Goal: Task Accomplishment & Management: Manage account settings

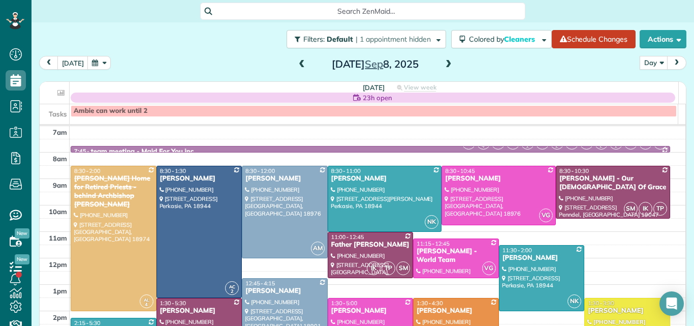
click at [296, 64] on span at bounding box center [301, 64] width 11 height 9
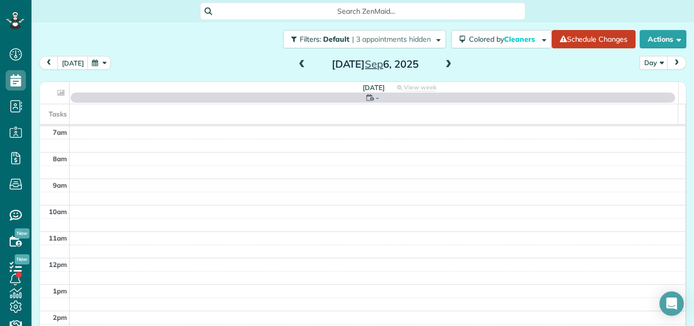
scroll to position [91, 0]
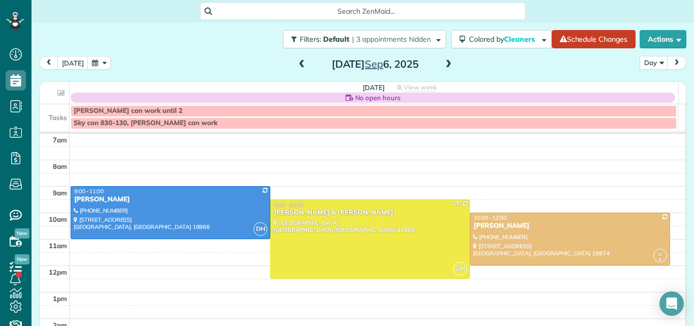
click at [296, 64] on span at bounding box center [301, 64] width 11 height 9
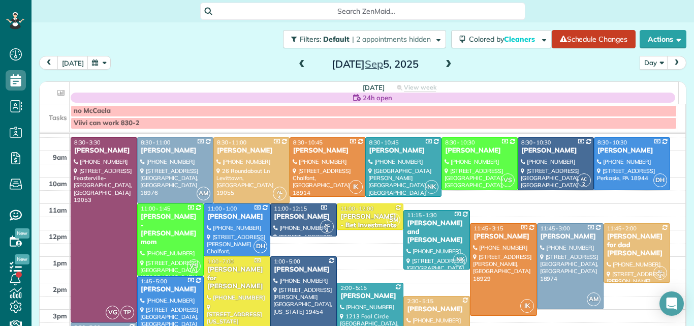
scroll to position [25, 0]
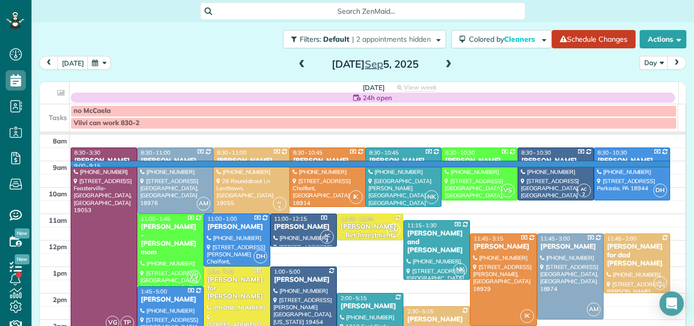
click at [669, 165] on td at bounding box center [378, 167] width 617 height 13
click at [0, 0] on div at bounding box center [0, 0] width 0 height 0
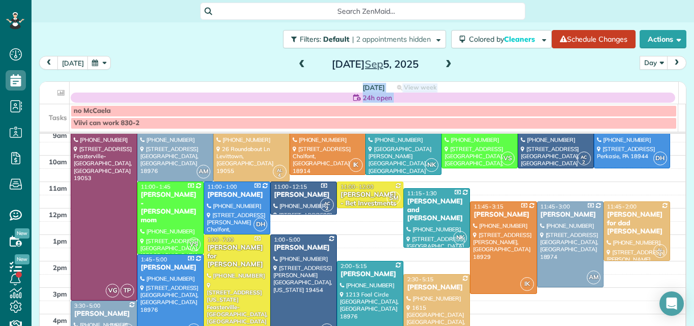
scroll to position [56, 0]
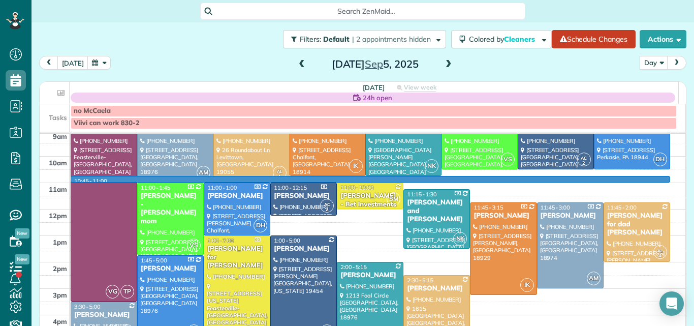
click at [666, 176] on td at bounding box center [378, 175] width 617 height 13
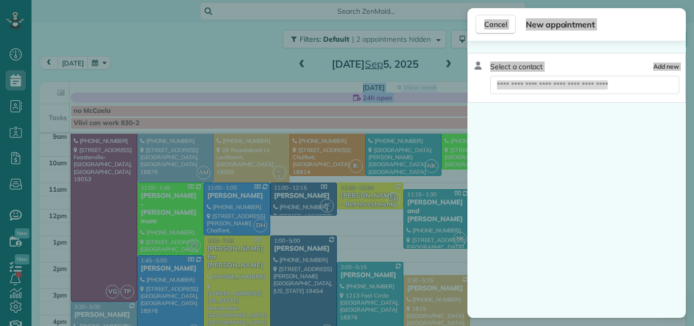
click at [666, 176] on div "Select a contact Add new" at bounding box center [577, 179] width 219 height 277
click at [489, 19] on span "Cancel" at bounding box center [495, 24] width 23 height 10
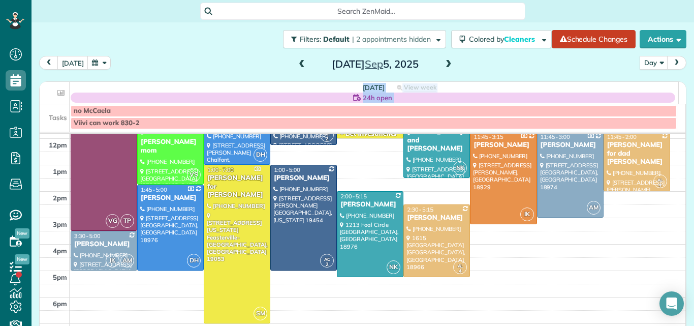
scroll to position [128, 0]
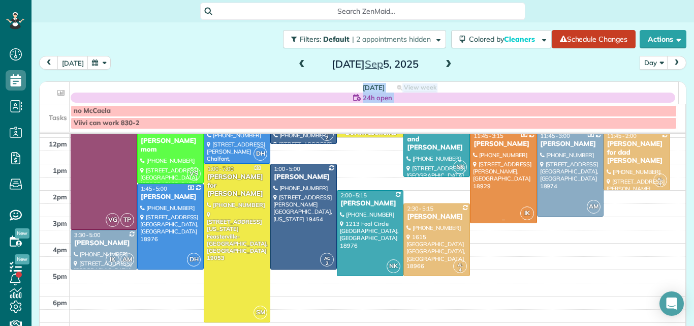
click at [513, 148] on div "[PERSON_NAME]" at bounding box center [503, 144] width 60 height 9
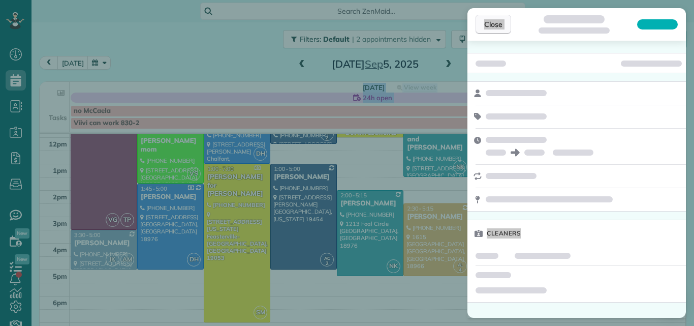
click at [494, 21] on span "Close" at bounding box center [493, 24] width 18 height 10
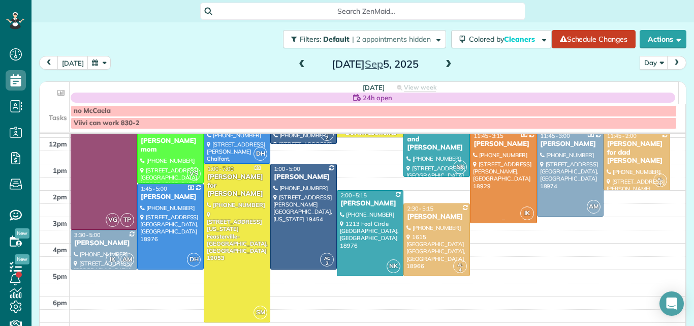
click at [497, 174] on div at bounding box center [504, 176] width 66 height 91
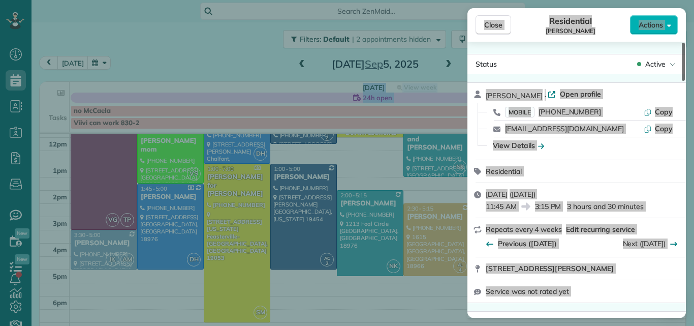
scroll to position [26, 0]
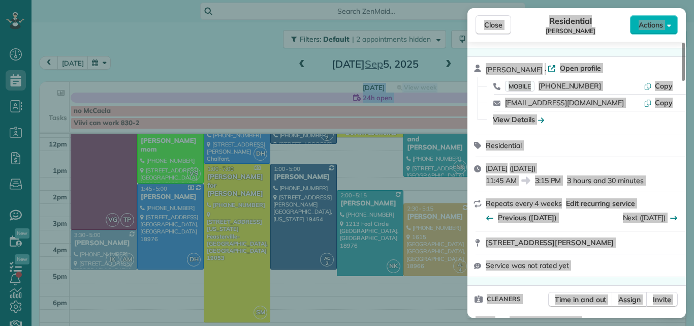
click at [445, 13] on div "Close Residential Heather Giampapa Actions Status Active Heather Giampapa · Ope…" at bounding box center [347, 163] width 694 height 326
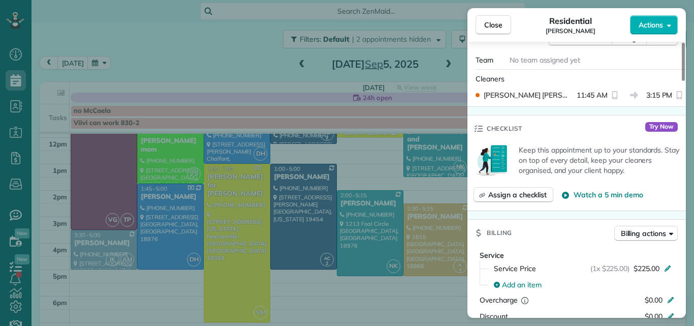
click at [682, 58] on div at bounding box center [683, 62] width 3 height 38
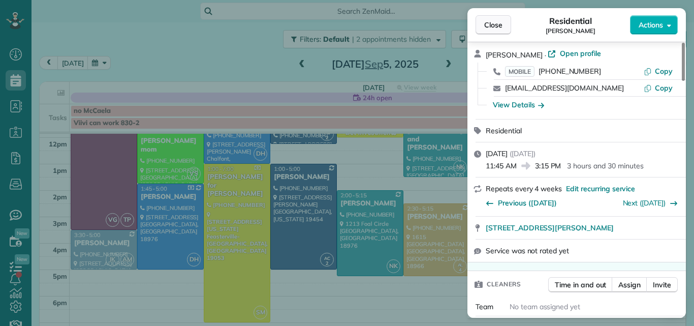
click at [498, 19] on button "Close" at bounding box center [494, 24] width 36 height 19
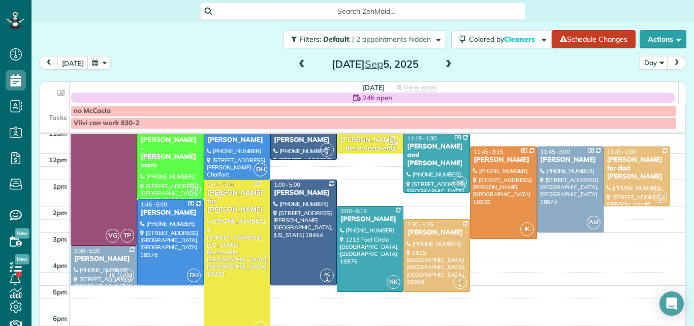
scroll to position [99, 0]
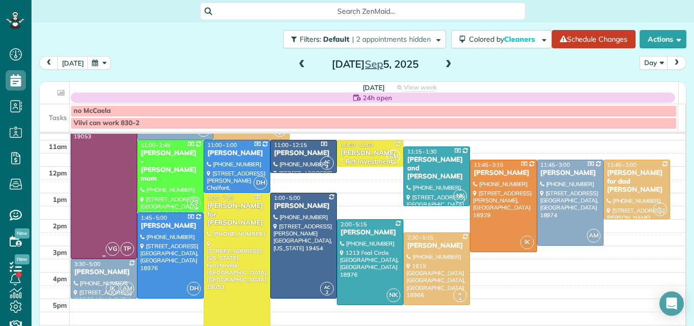
click at [95, 180] on div at bounding box center [104, 166] width 66 height 184
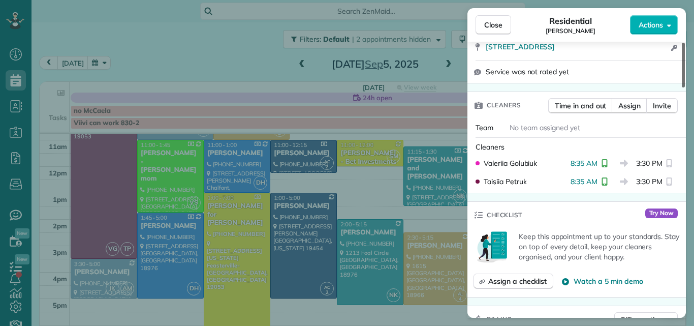
scroll to position [216, 0]
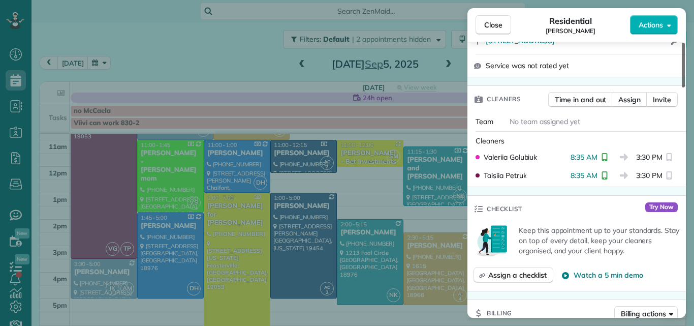
drag, startPoint x: 683, startPoint y: 60, endPoint x: 676, endPoint y: 95, distance: 35.7
click at [682, 87] on div at bounding box center [683, 65] width 3 height 45
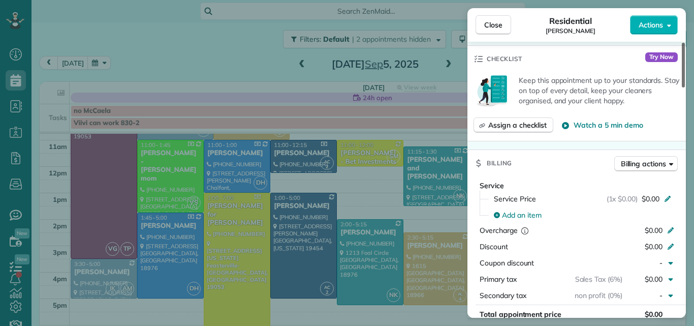
drag, startPoint x: 684, startPoint y: 81, endPoint x: 685, endPoint y: 117, distance: 36.6
click at [685, 87] on div at bounding box center [683, 65] width 3 height 45
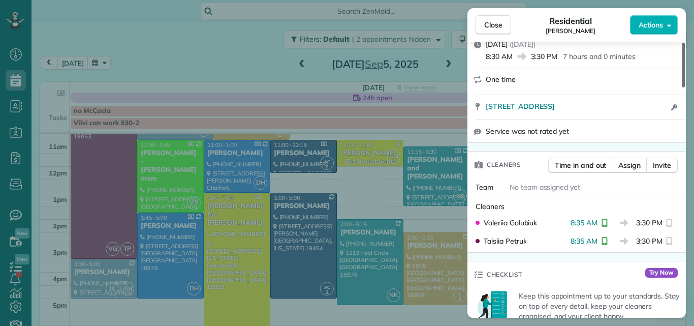
scroll to position [109, 0]
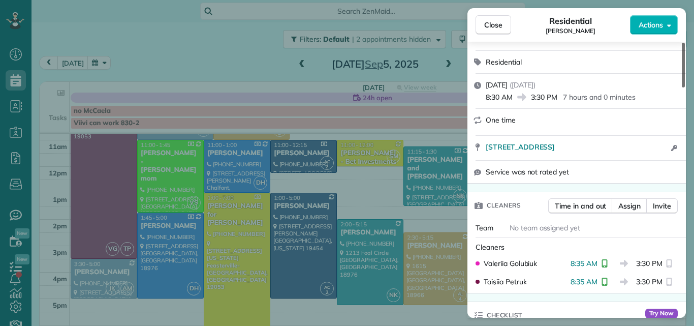
drag, startPoint x: 683, startPoint y: 125, endPoint x: 687, endPoint y: 76, distance: 48.5
click at [685, 76] on div at bounding box center [683, 65] width 3 height 45
click at [472, 79] on div "Friday, September 05, 2025 ( today ) 8:30 AM 3:30 PM 7 hours and 0 minutes" at bounding box center [577, 91] width 219 height 35
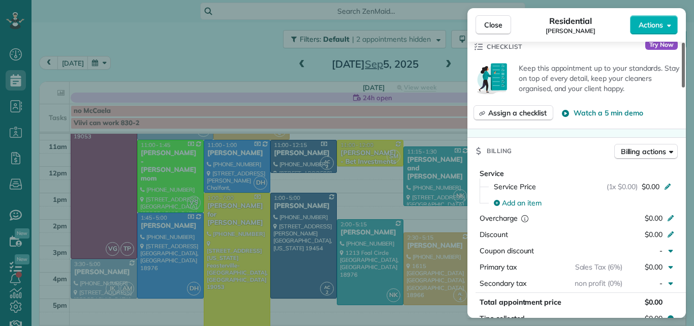
scroll to position [390, 0]
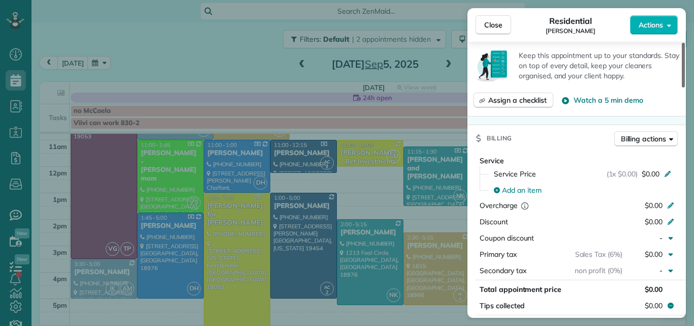
drag, startPoint x: 684, startPoint y: 73, endPoint x: 674, endPoint y: 118, distance: 46.6
click at [682, 87] on div at bounding box center [683, 65] width 3 height 45
click at [500, 28] on span "Close" at bounding box center [493, 25] width 18 height 10
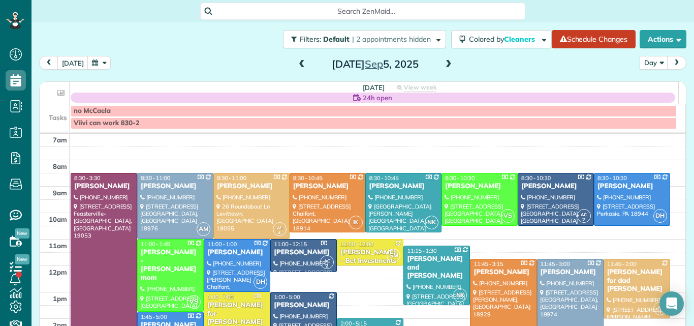
click at [443, 61] on span at bounding box center [448, 64] width 11 height 9
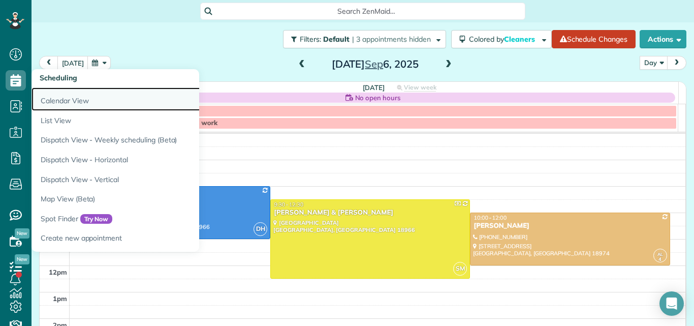
click at [64, 100] on link "Calendar View" at bounding box center [159, 98] width 254 height 23
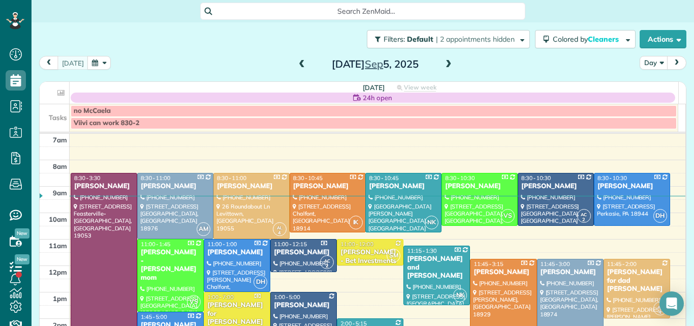
click at [656, 106] on link "no McCaela" at bounding box center [374, 111] width 606 height 12
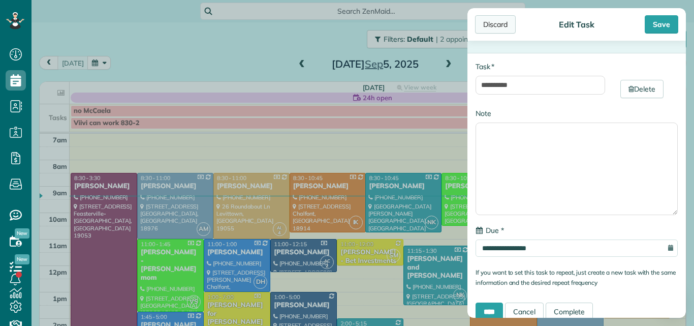
click at [486, 19] on div "Discard" at bounding box center [495, 24] width 41 height 18
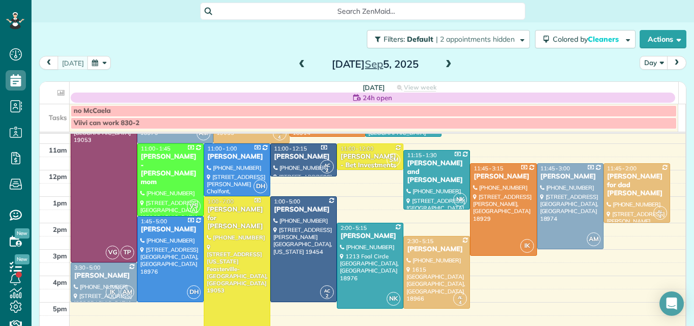
scroll to position [99, 0]
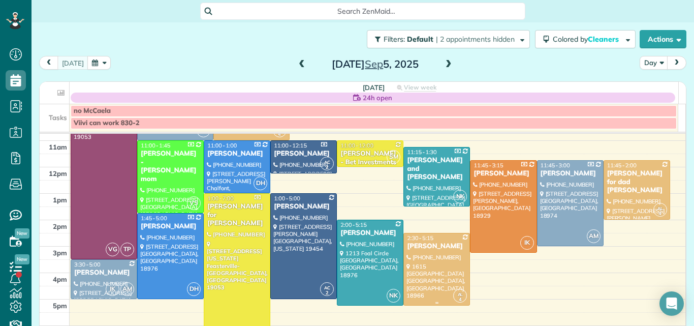
click at [428, 263] on div at bounding box center [437, 269] width 66 height 72
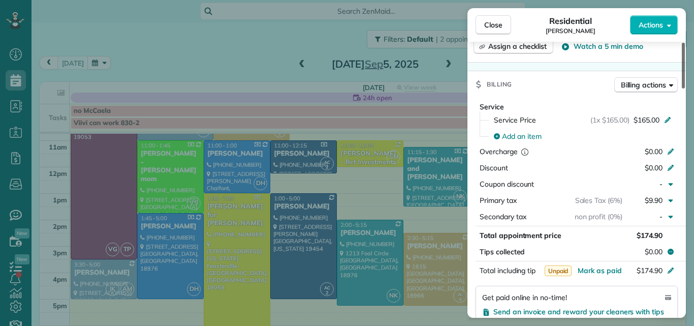
scroll to position [496, 0]
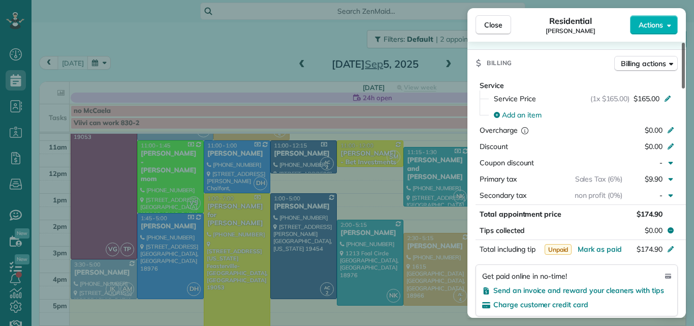
drag, startPoint x: 684, startPoint y: 52, endPoint x: 686, endPoint y: 134, distance: 81.9
click at [685, 88] on div at bounding box center [683, 66] width 3 height 46
click at [500, 22] on span "Close" at bounding box center [493, 25] width 18 height 10
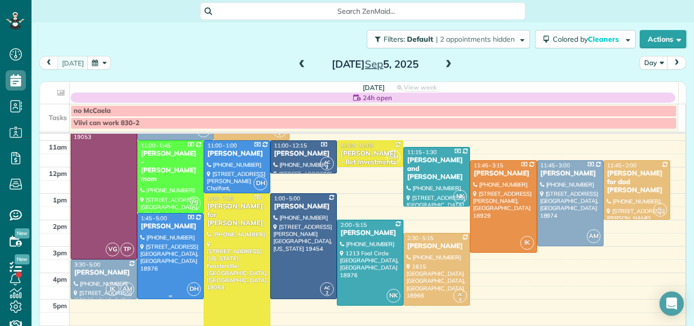
click at [165, 243] on div at bounding box center [171, 255] width 66 height 85
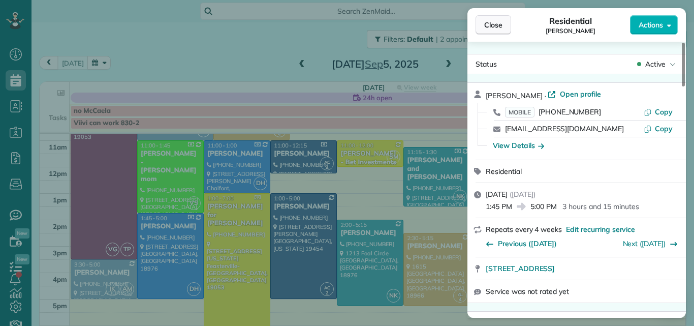
click at [485, 26] on span "Close" at bounding box center [493, 25] width 18 height 10
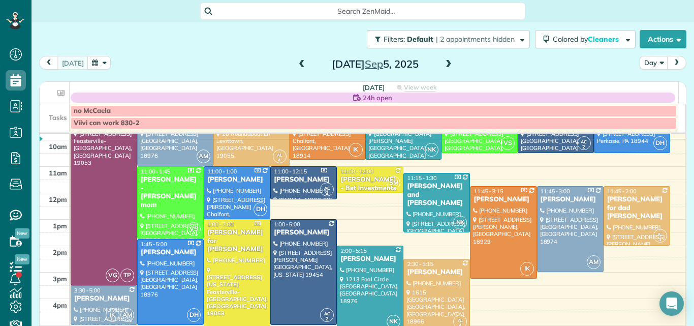
scroll to position [76, 0]
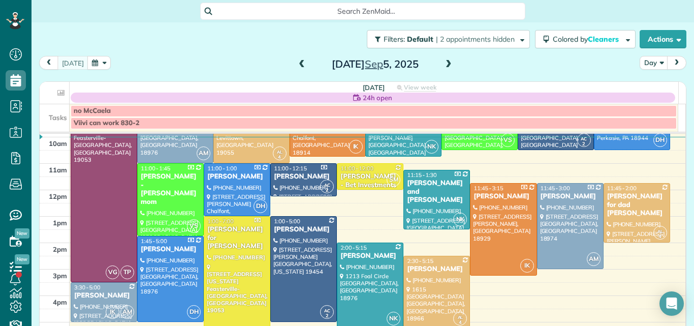
click at [443, 62] on span at bounding box center [448, 64] width 11 height 9
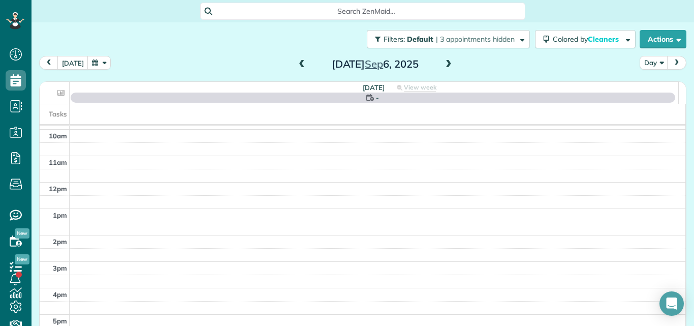
scroll to position [0, 0]
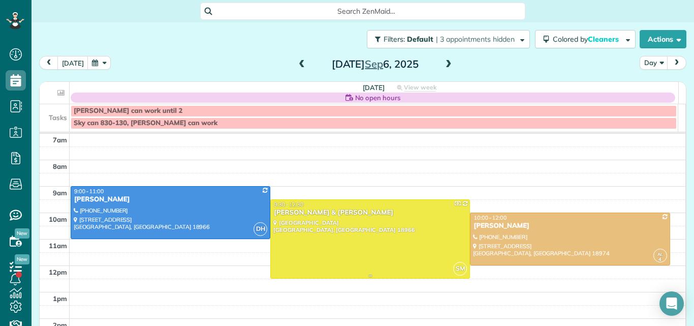
click at [418, 243] on div at bounding box center [370, 239] width 199 height 78
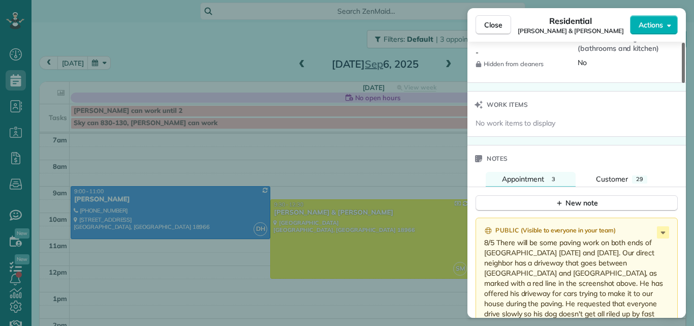
scroll to position [1064, 0]
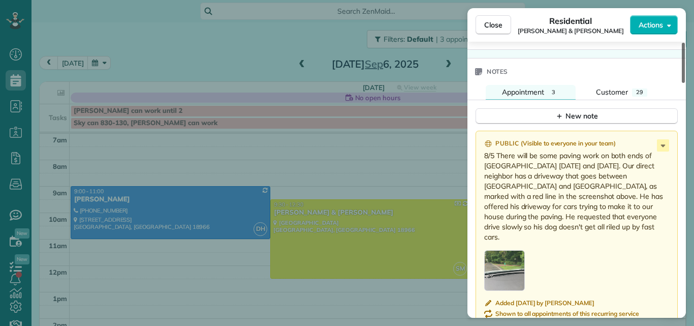
drag, startPoint x: 683, startPoint y: 55, endPoint x: 668, endPoint y: 210, distance: 156.2
click at [682, 83] on div at bounding box center [683, 63] width 3 height 40
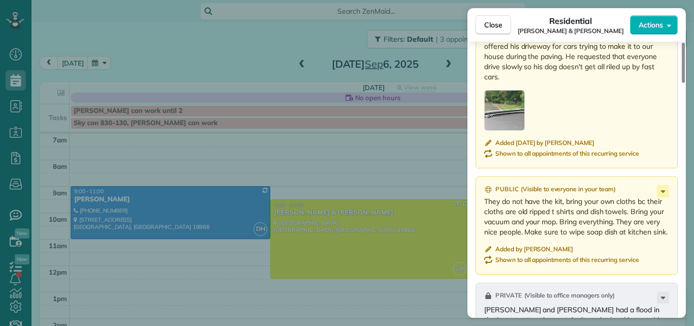
scroll to position [1168, 0]
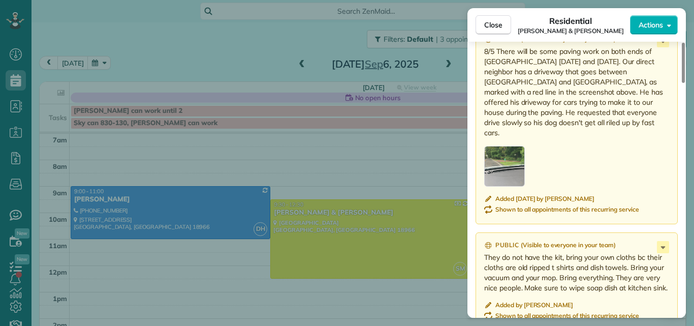
drag, startPoint x: 683, startPoint y: 201, endPoint x: 673, endPoint y: 216, distance: 18.0
click at [682, 83] on div at bounding box center [683, 63] width 3 height 40
click at [492, 25] on span "Close" at bounding box center [493, 25] width 18 height 10
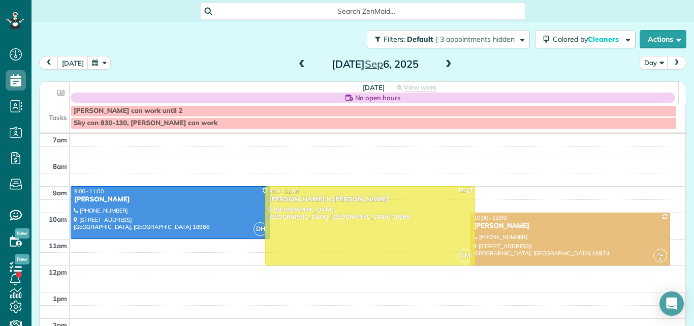
drag, startPoint x: 398, startPoint y: 217, endPoint x: 395, endPoint y: 205, distance: 12.1
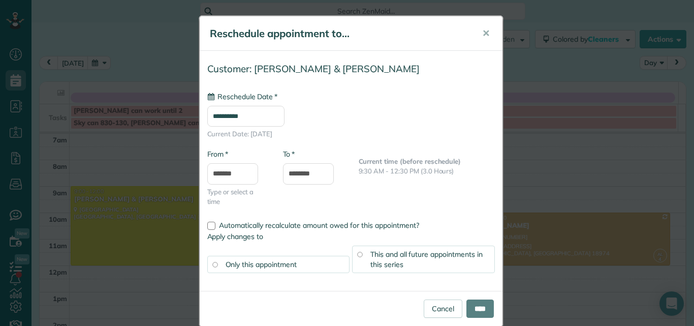
type input "**********"
click at [476, 303] on input "****" at bounding box center [480, 308] width 27 height 18
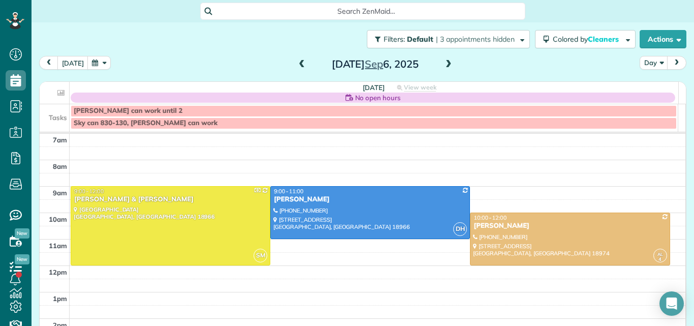
click at [296, 62] on span at bounding box center [301, 64] width 11 height 9
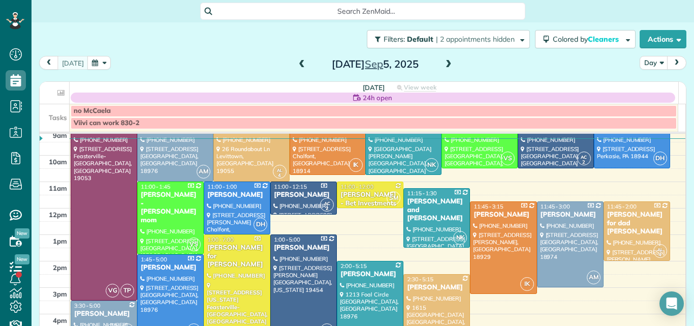
scroll to position [44, 0]
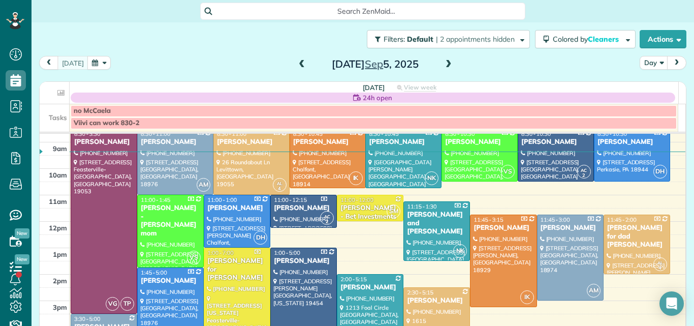
click at [443, 66] on span at bounding box center [448, 64] width 11 height 9
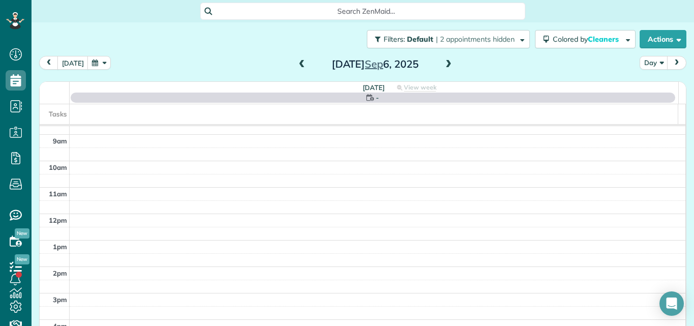
scroll to position [0, 0]
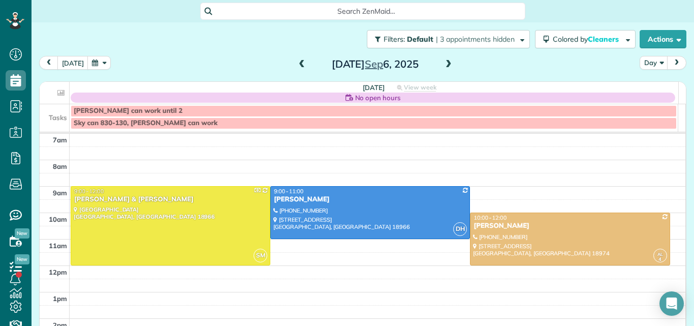
click at [296, 64] on span at bounding box center [301, 64] width 11 height 9
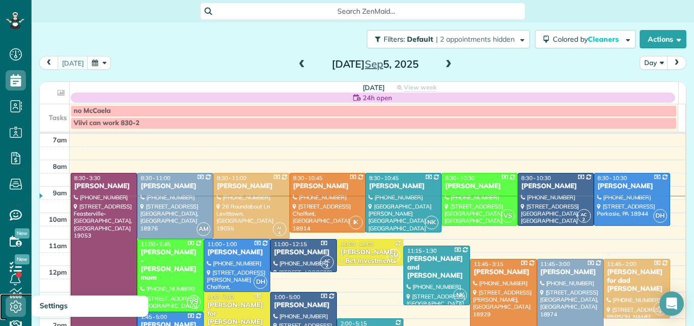
click at [15, 301] on use at bounding box center [16, 306] width 12 height 12
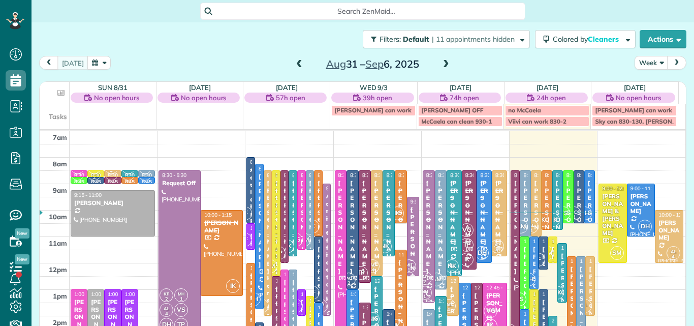
scroll to position [5, 5]
click at [638, 59] on button "Week" at bounding box center [652, 63] width 34 height 14
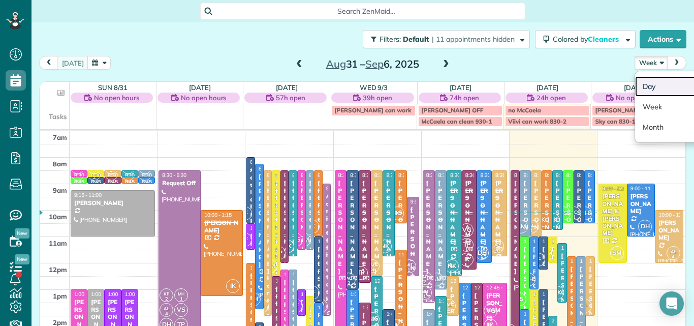
click at [642, 85] on link "Day" at bounding box center [675, 86] width 80 height 20
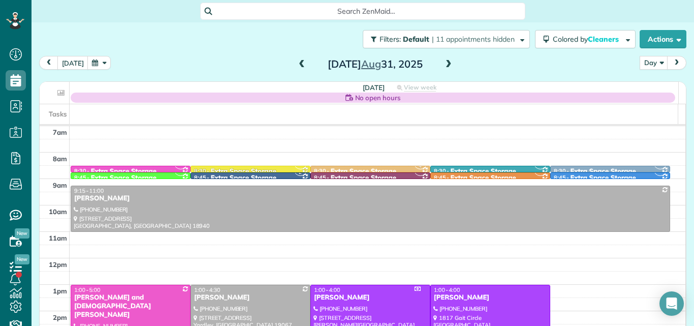
click at [443, 61] on span at bounding box center [448, 64] width 11 height 9
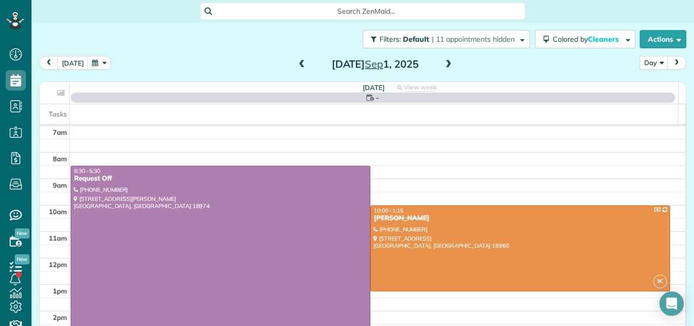
click at [443, 61] on span at bounding box center [448, 64] width 11 height 9
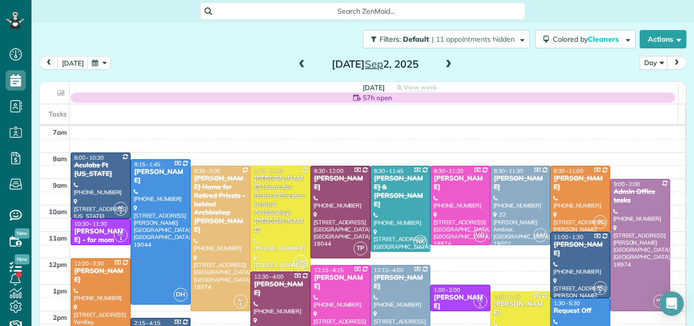
click at [443, 61] on span at bounding box center [448, 64] width 11 height 9
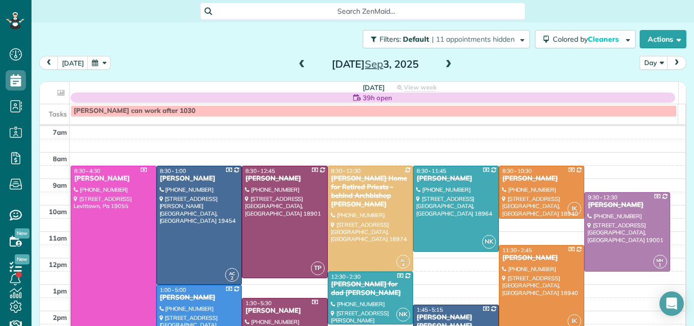
click at [443, 61] on span at bounding box center [448, 64] width 11 height 9
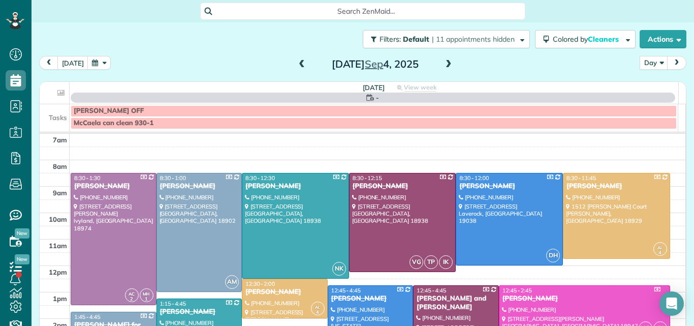
click at [443, 61] on span at bounding box center [448, 64] width 11 height 9
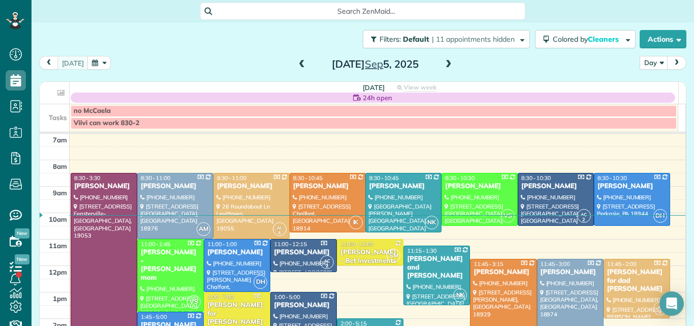
click at [443, 61] on span at bounding box center [448, 64] width 11 height 9
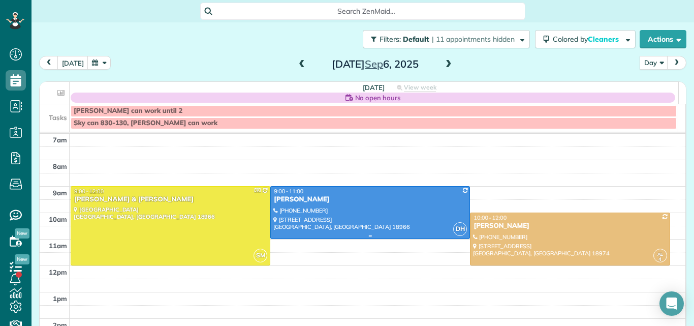
click at [383, 215] on div at bounding box center [370, 213] width 199 height 52
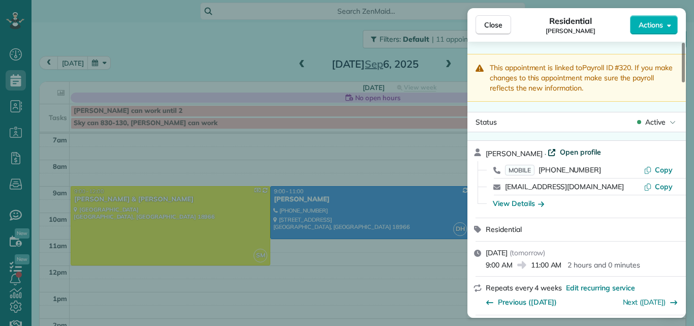
click at [573, 148] on span "Open profile" at bounding box center [580, 152] width 41 height 10
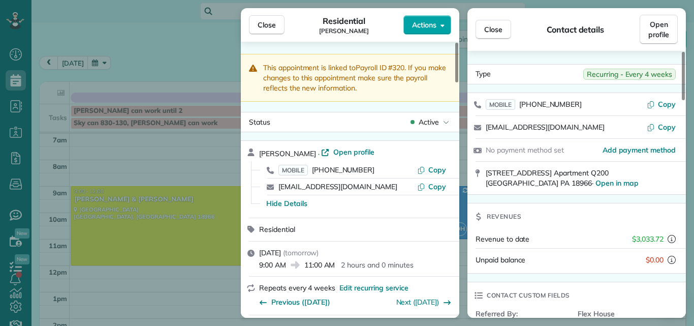
click at [419, 20] on span "Actions" at bounding box center [424, 25] width 24 height 10
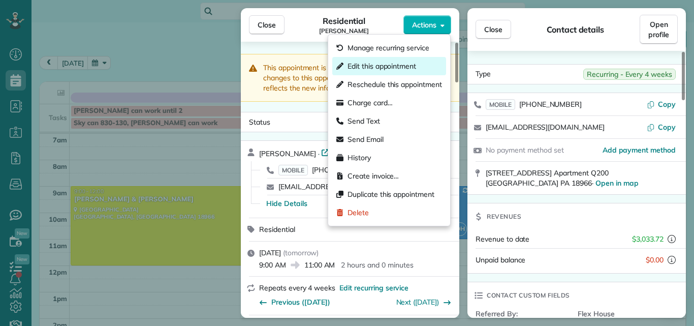
click at [393, 63] on span "Edit this appointment" at bounding box center [382, 66] width 69 height 10
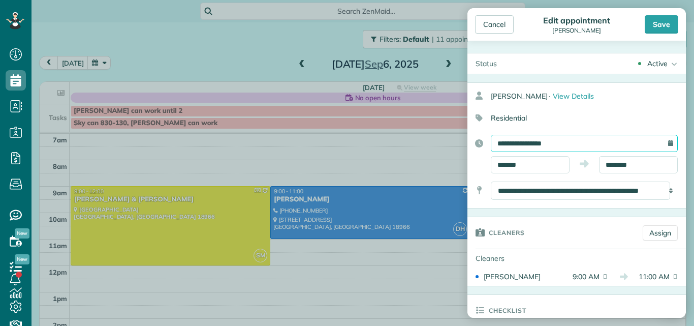
click at [571, 137] on input "**********" at bounding box center [584, 143] width 187 height 17
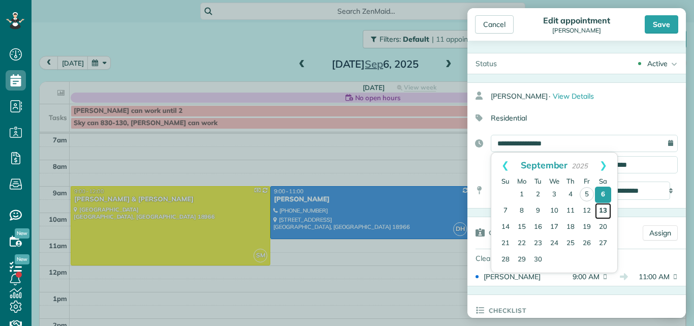
click at [603, 210] on link "13" at bounding box center [603, 211] width 16 height 16
type input "**********"
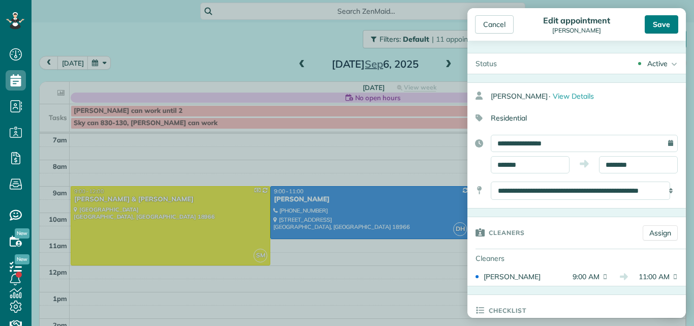
click at [658, 21] on div "Save" at bounding box center [662, 24] width 34 height 18
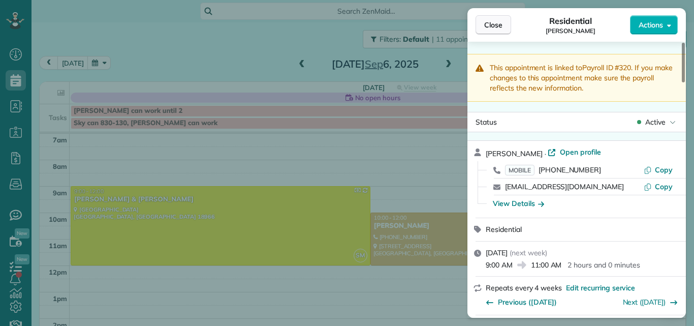
click at [481, 24] on button "Close" at bounding box center [494, 24] width 36 height 19
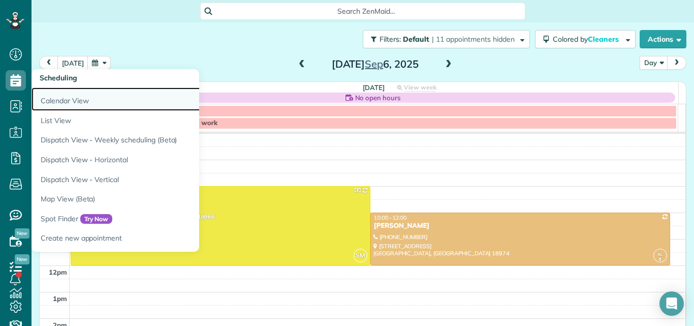
click at [47, 98] on link "Calendar View" at bounding box center [159, 98] width 254 height 23
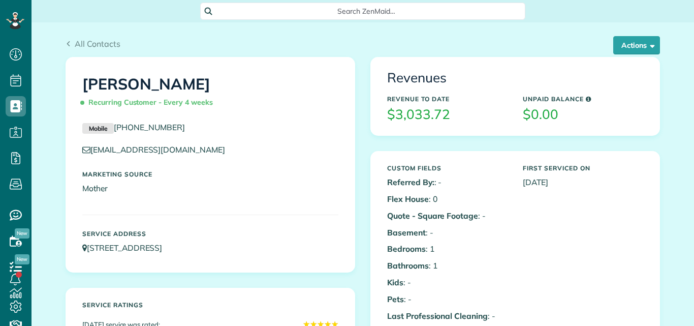
scroll to position [5, 5]
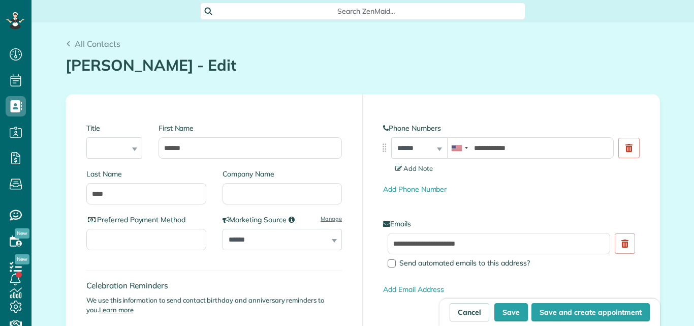
scroll to position [5, 5]
type input "**********"
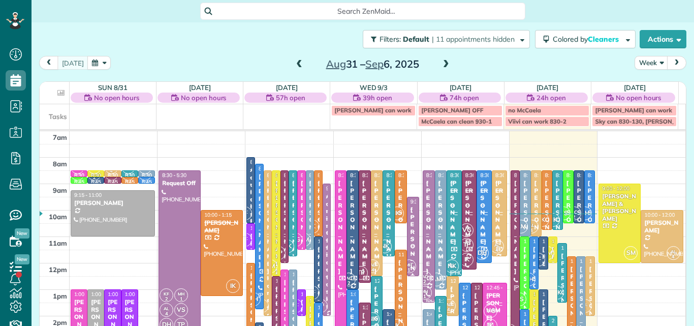
scroll to position [5, 5]
click at [639, 62] on button "Week" at bounding box center [652, 63] width 34 height 14
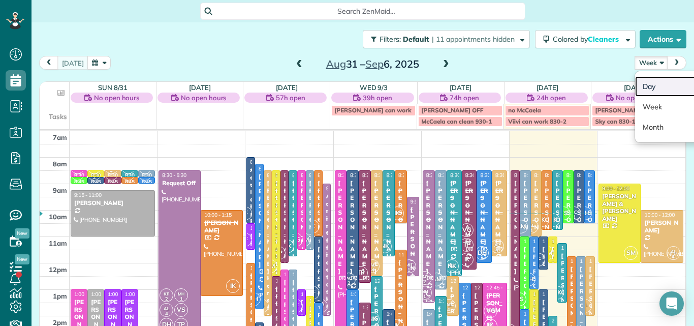
click at [642, 86] on link "Day" at bounding box center [675, 86] width 80 height 20
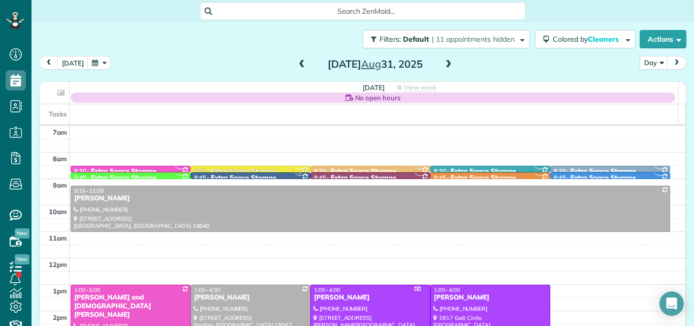
click at [444, 62] on span at bounding box center [448, 64] width 11 height 9
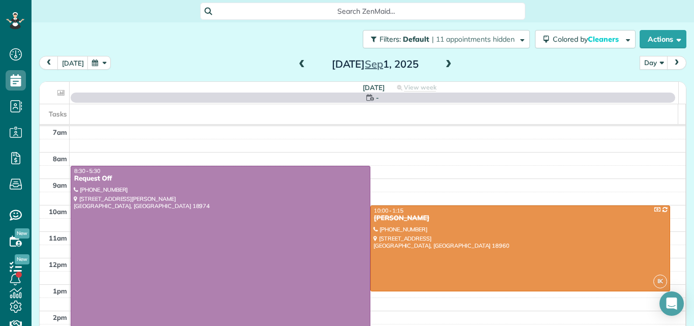
click at [444, 62] on span at bounding box center [448, 64] width 11 height 9
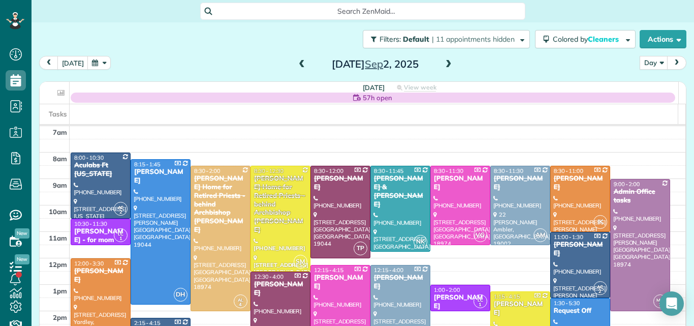
click at [443, 63] on span at bounding box center [448, 64] width 11 height 9
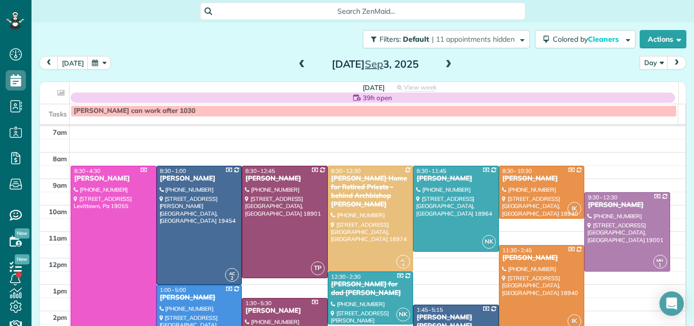
click at [443, 63] on span at bounding box center [448, 64] width 11 height 9
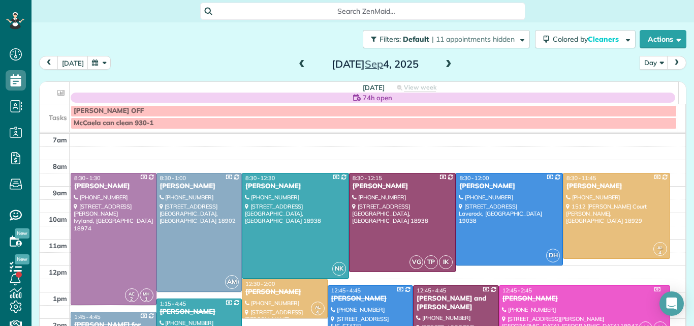
click at [443, 63] on span at bounding box center [448, 64] width 11 height 9
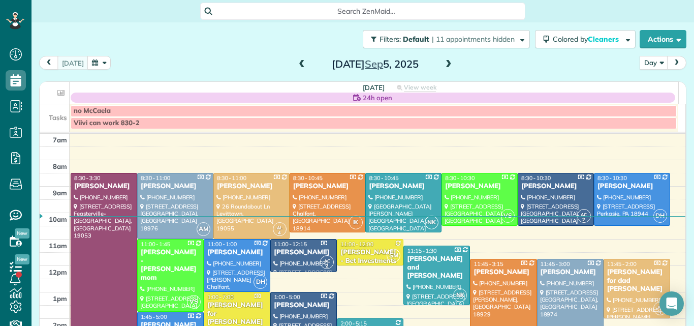
click at [443, 64] on span at bounding box center [448, 64] width 11 height 9
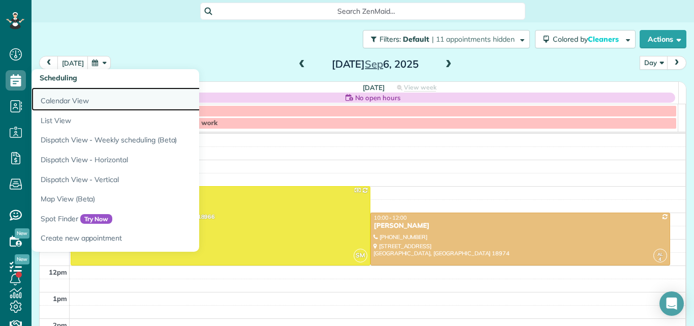
click at [51, 98] on link "Calendar View" at bounding box center [159, 98] width 254 height 23
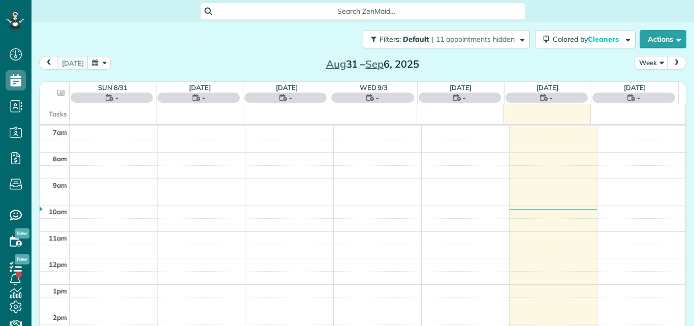
scroll to position [5, 5]
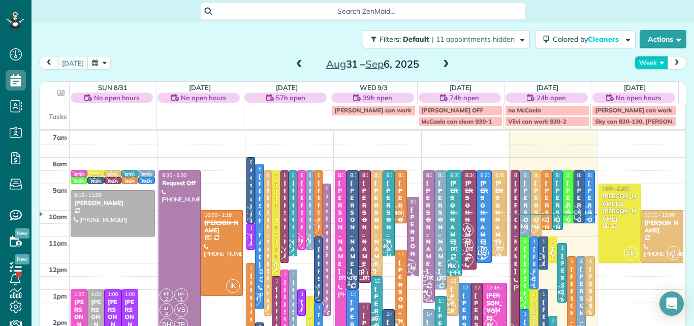
click at [636, 64] on button "Week" at bounding box center [652, 63] width 34 height 14
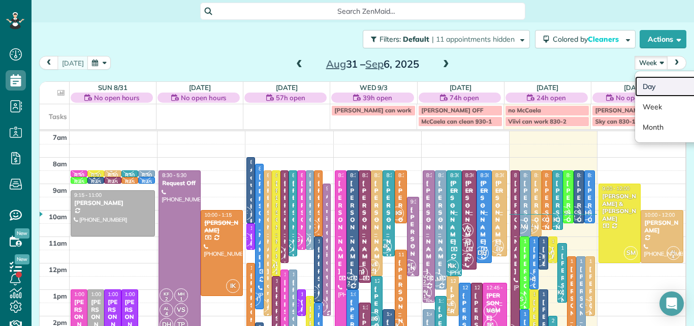
click at [638, 88] on link "Day" at bounding box center [675, 86] width 80 height 20
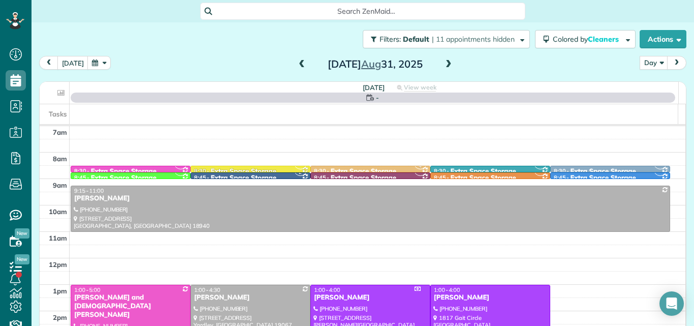
click at [444, 63] on span at bounding box center [448, 64] width 11 height 9
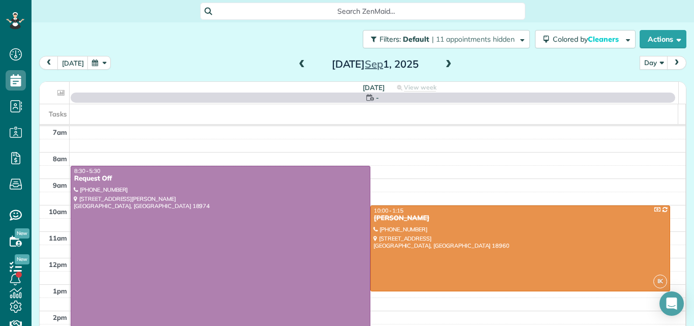
click at [444, 63] on span at bounding box center [448, 64] width 11 height 9
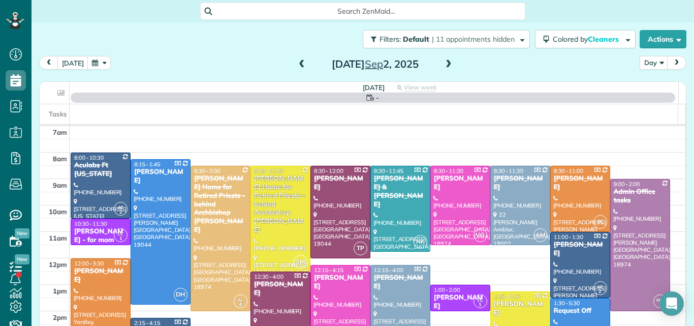
click at [444, 63] on span at bounding box center [448, 64] width 11 height 9
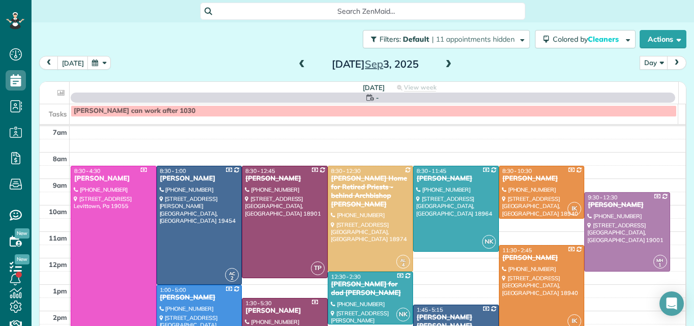
click at [444, 63] on span at bounding box center [448, 64] width 11 height 9
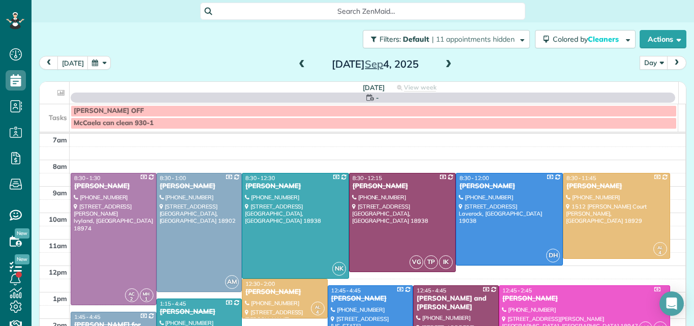
click at [444, 63] on span at bounding box center [448, 64] width 11 height 9
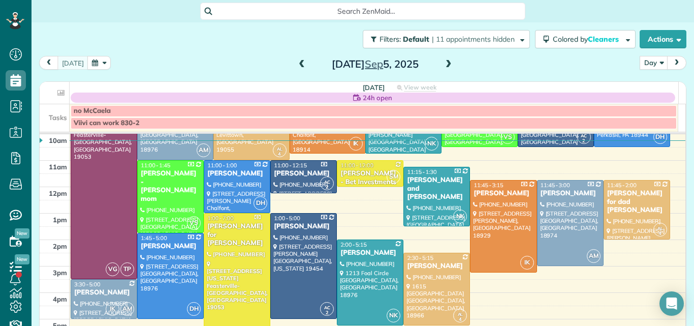
scroll to position [91, 0]
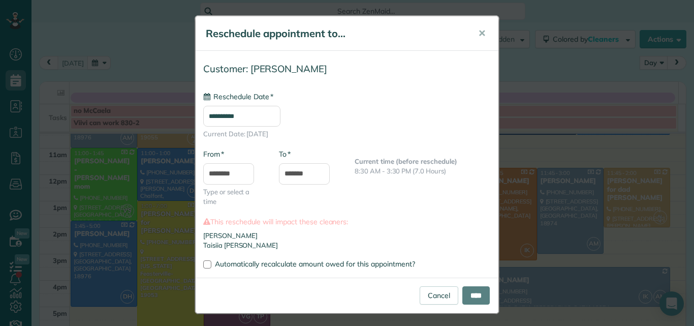
type input "**********"
click at [479, 29] on span "✕" at bounding box center [482, 33] width 8 height 12
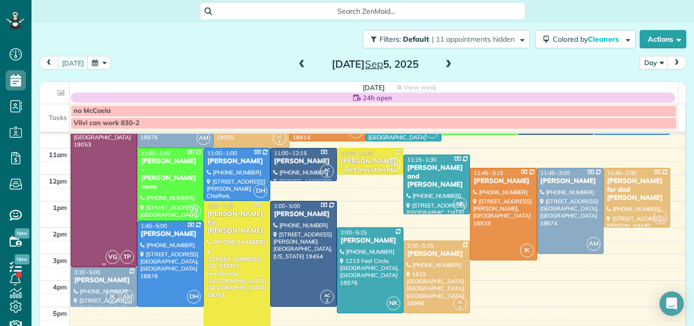
click at [82, 146] on div at bounding box center [104, 174] width 66 height 184
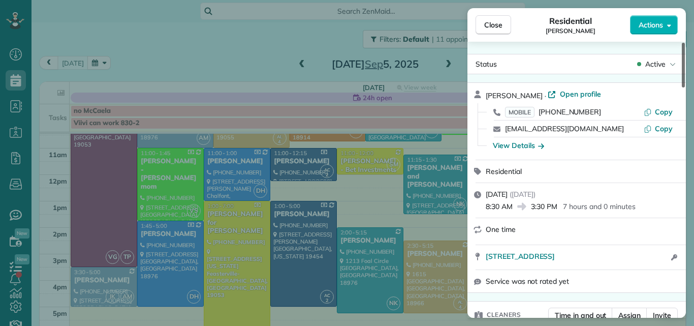
click at [685, 60] on div at bounding box center [683, 65] width 3 height 45
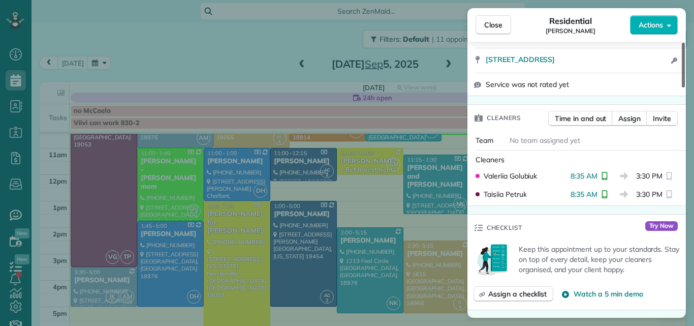
scroll to position [209, 0]
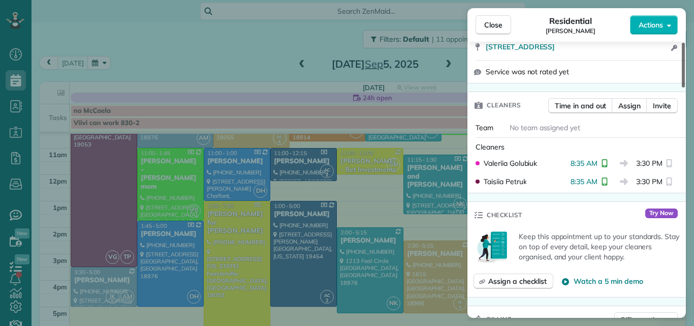
drag, startPoint x: 685, startPoint y: 60, endPoint x: 676, endPoint y: 94, distance: 35.0
click at [682, 87] on div at bounding box center [683, 65] width 3 height 45
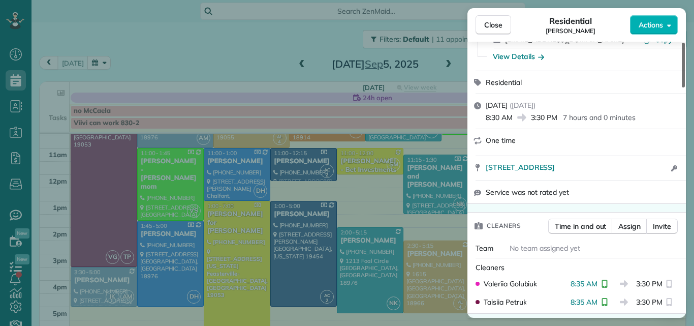
scroll to position [70, 0]
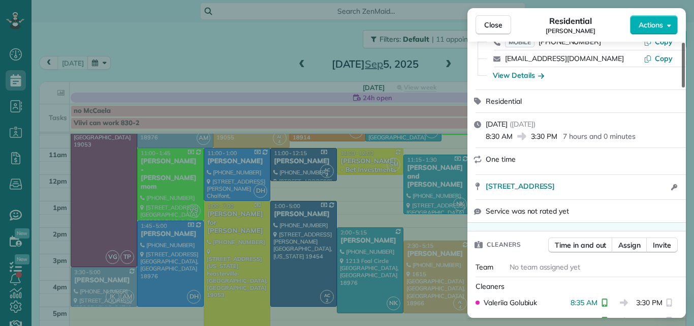
click at [682, 87] on div at bounding box center [683, 65] width 3 height 45
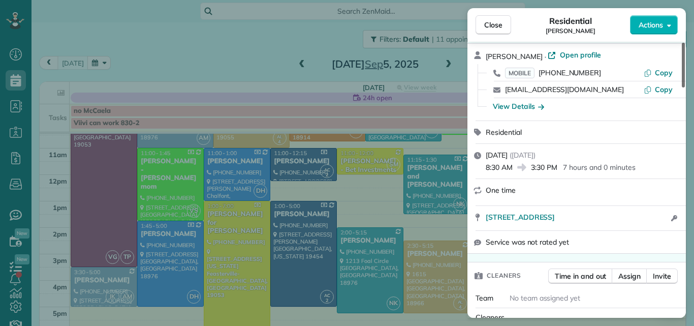
scroll to position [0, 0]
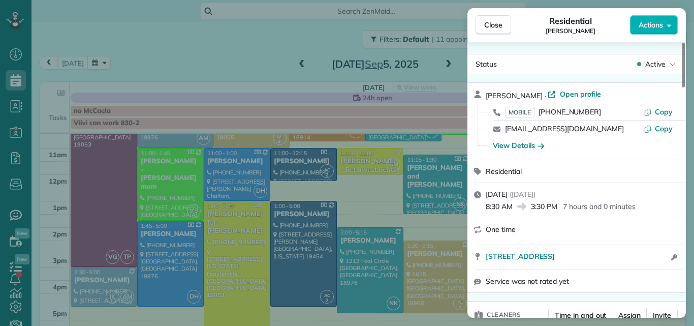
drag, startPoint x: 685, startPoint y: 89, endPoint x: 673, endPoint y: 51, distance: 39.9
click at [682, 51] on div at bounding box center [683, 65] width 3 height 45
click at [645, 20] on span "Actions" at bounding box center [651, 25] width 24 height 10
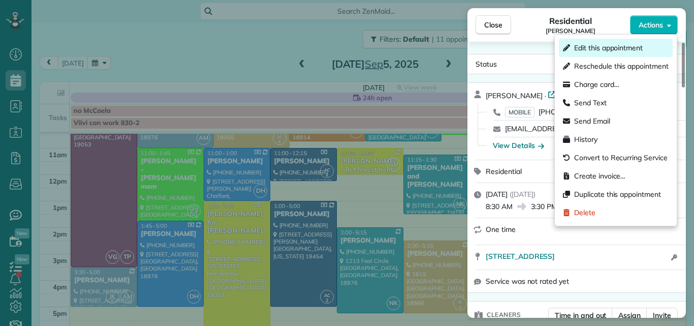
click at [604, 48] on span "Edit this appointment" at bounding box center [608, 48] width 69 height 10
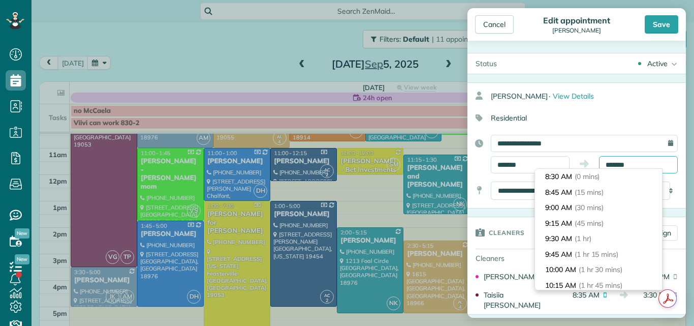
click at [607, 167] on input "*******" at bounding box center [638, 164] width 79 height 17
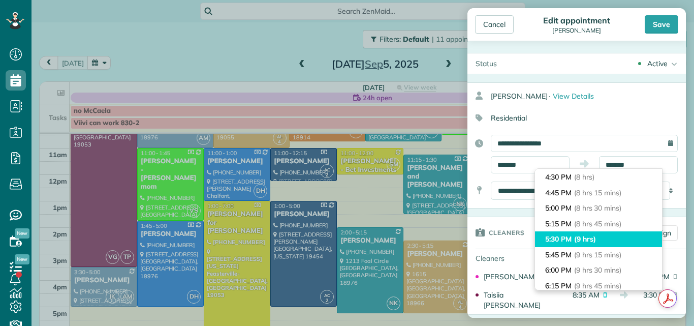
type input "*******"
click at [613, 234] on li "5:30 PM (9 hrs)" at bounding box center [598, 239] width 127 height 16
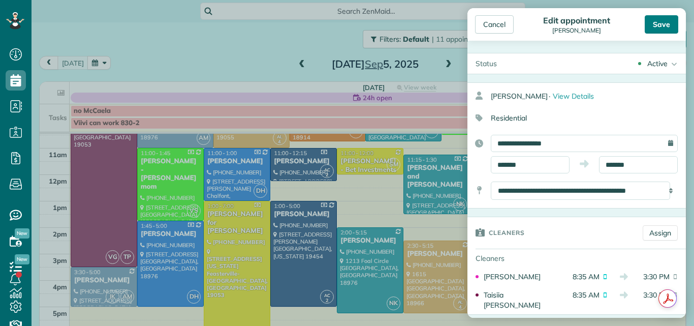
click at [659, 23] on div "Save" at bounding box center [662, 24] width 34 height 18
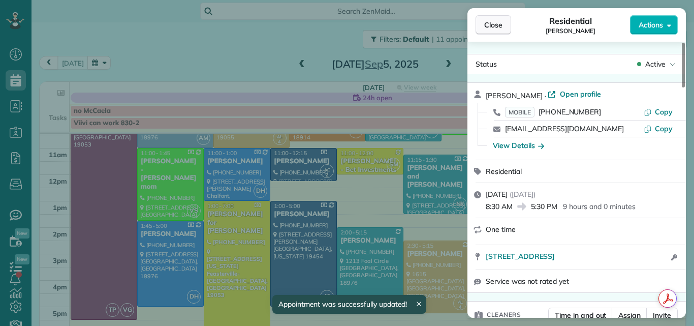
click at [496, 21] on span "Close" at bounding box center [493, 25] width 18 height 10
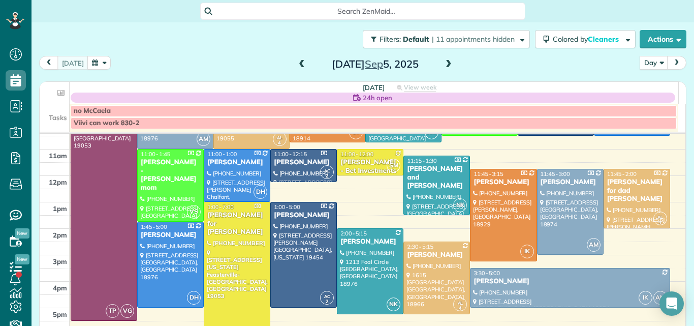
scroll to position [81, 0]
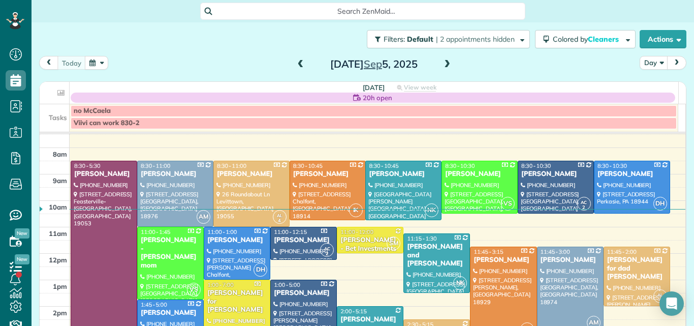
scroll to position [25, 0]
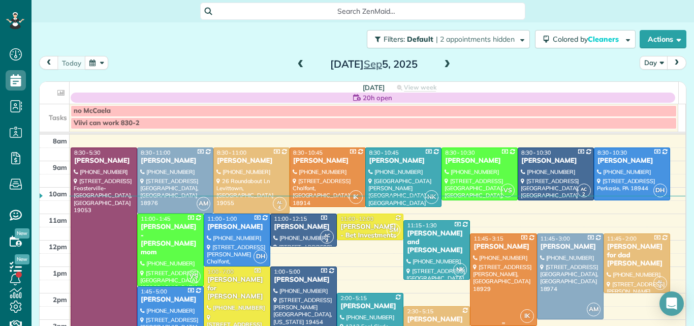
click at [501, 251] on div "Heather Giampapa" at bounding box center [503, 246] width 60 height 9
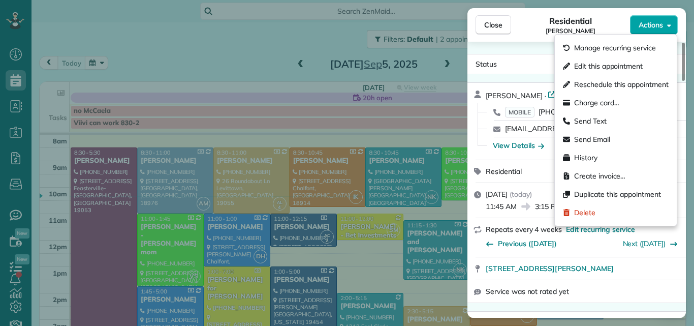
click at [649, 25] on span "Actions" at bounding box center [651, 25] width 24 height 10
click at [600, 65] on span "Edit this appointment" at bounding box center [608, 66] width 69 height 10
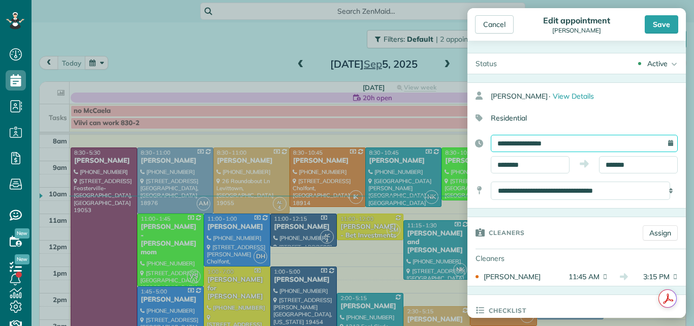
click at [571, 143] on input "**********" at bounding box center [584, 143] width 187 height 17
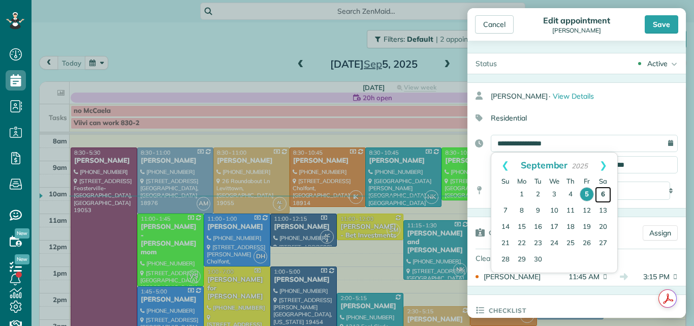
click at [602, 192] on link "6" at bounding box center [603, 195] width 16 height 16
type input "**********"
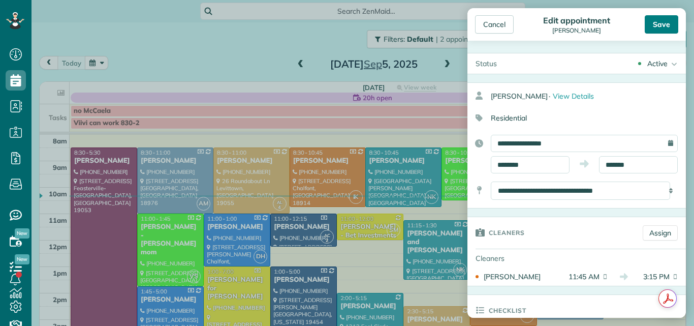
click at [662, 24] on div "Save" at bounding box center [662, 24] width 34 height 18
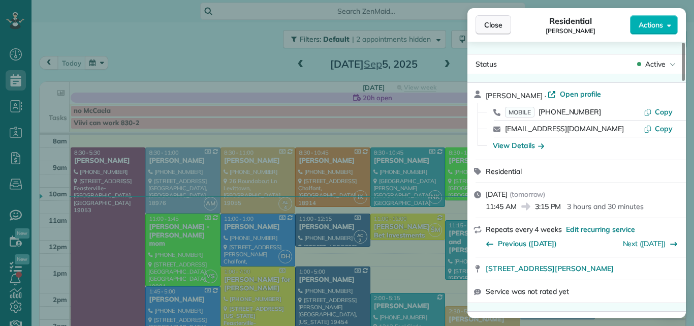
click at [500, 23] on span "Close" at bounding box center [493, 25] width 18 height 10
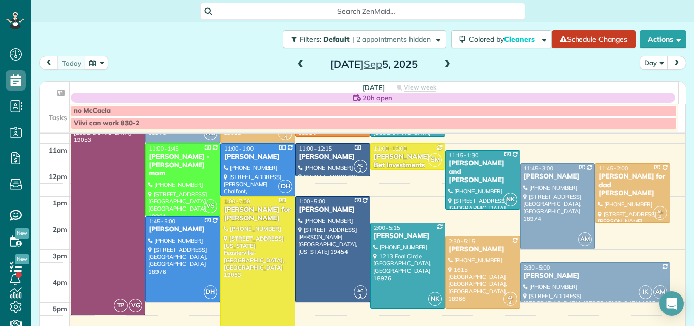
scroll to position [114, 0]
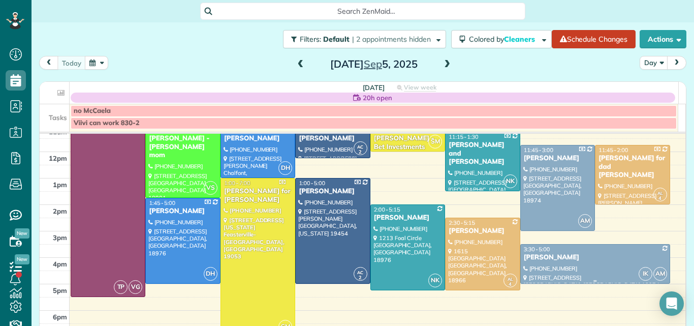
click at [586, 256] on div "[PERSON_NAME]" at bounding box center [596, 257] width 144 height 9
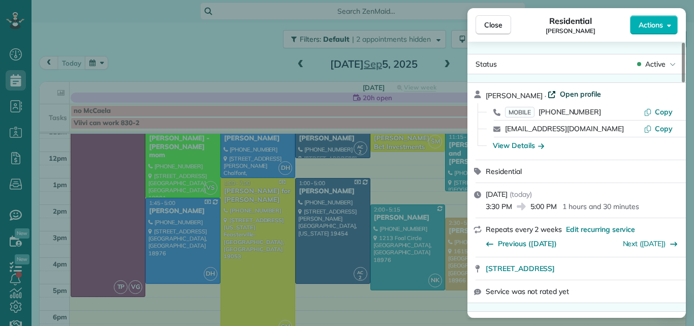
click at [560, 93] on span "Open profile" at bounding box center [580, 94] width 41 height 10
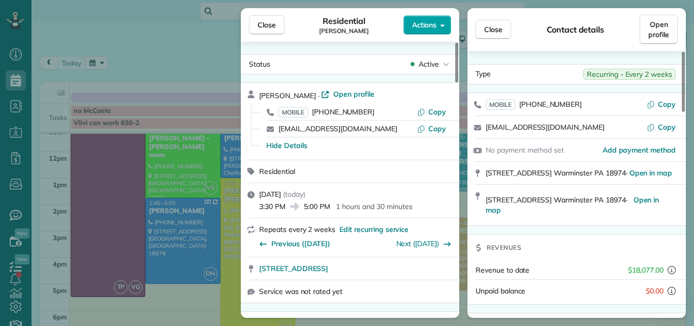
click at [421, 25] on span "Actions" at bounding box center [424, 25] width 24 height 10
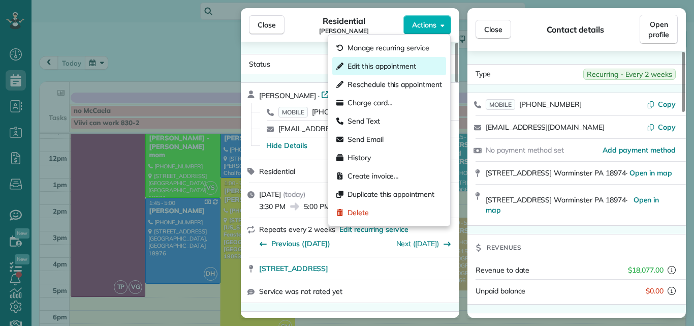
click at [400, 64] on span "Edit this appointment" at bounding box center [382, 66] width 69 height 10
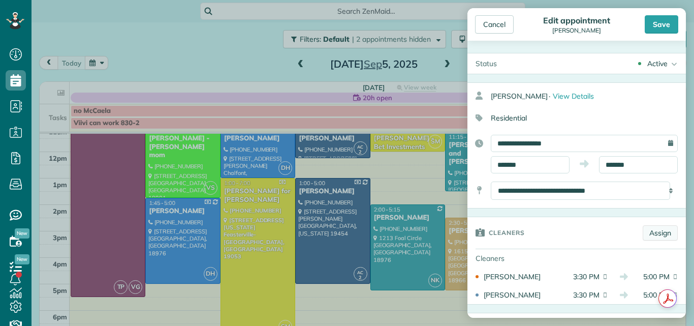
click at [662, 232] on link "Assign" at bounding box center [660, 232] width 35 height 15
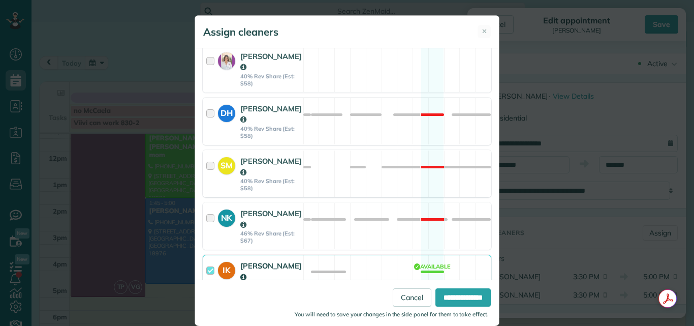
scroll to position [525, 0]
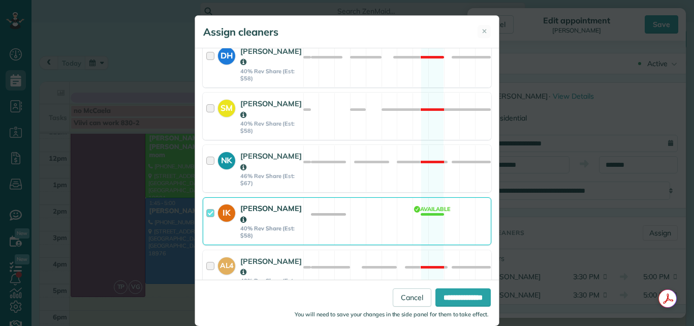
click at [206, 203] on div at bounding box center [212, 221] width 12 height 36
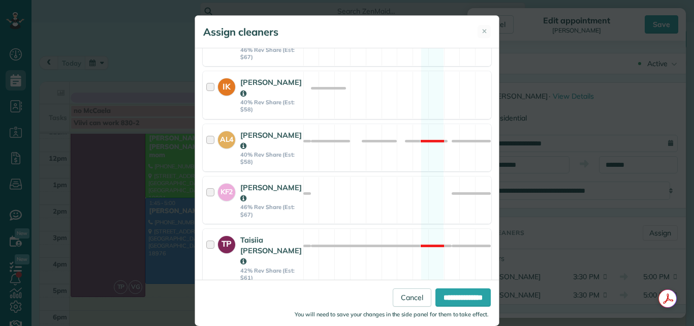
scroll to position [675, 0]
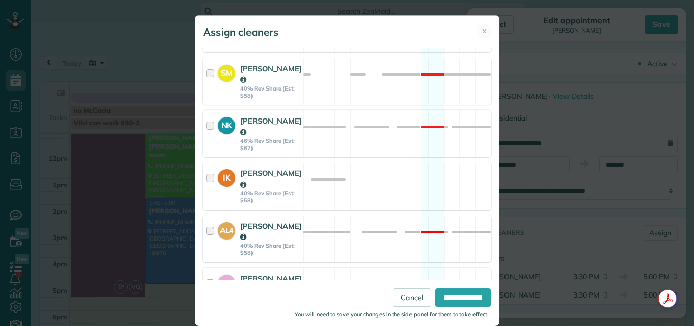
click at [207, 221] on div at bounding box center [212, 239] width 12 height 36
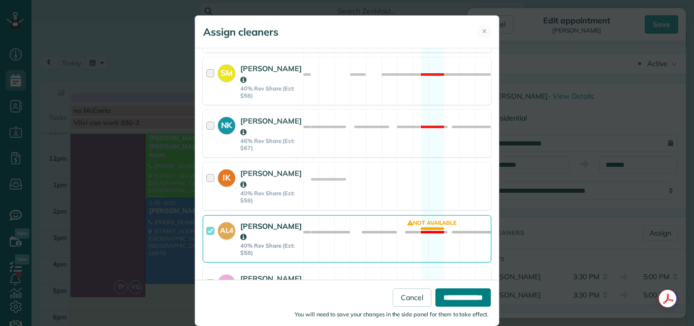
click at [447, 296] on input "**********" at bounding box center [463, 297] width 55 height 18
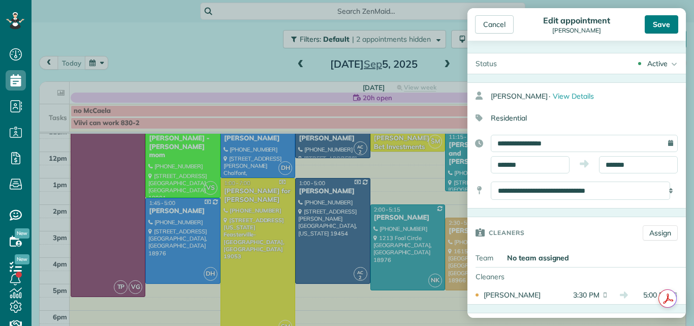
click at [665, 20] on div "Save" at bounding box center [662, 24] width 34 height 18
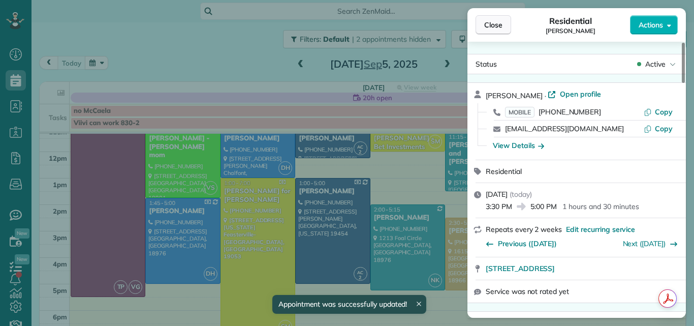
click at [497, 23] on span "Close" at bounding box center [493, 25] width 18 height 10
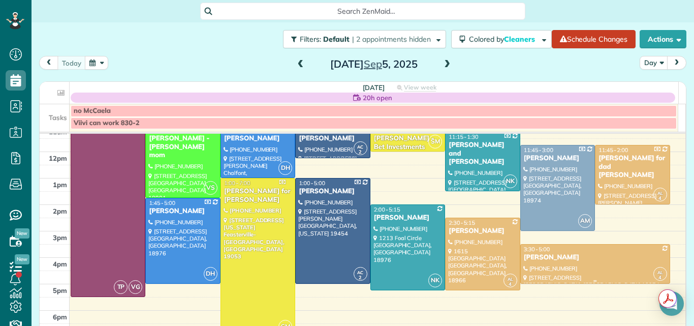
click at [532, 259] on div "Ray Cline" at bounding box center [596, 257] width 144 height 9
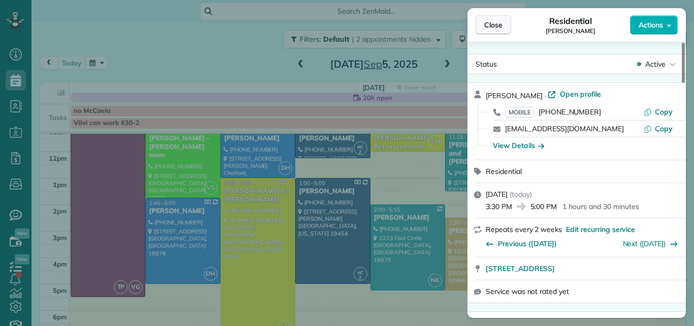
click at [496, 25] on span "Close" at bounding box center [493, 25] width 18 height 10
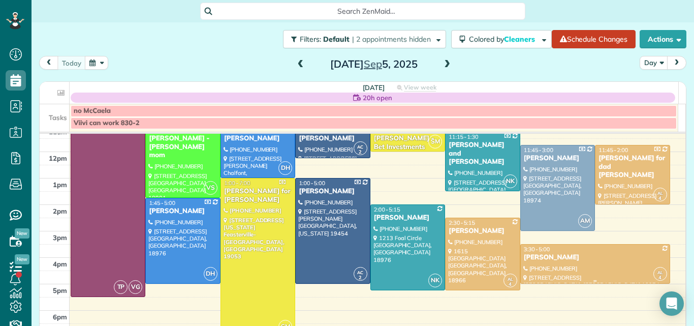
click at [535, 266] on div at bounding box center [595, 263] width 149 height 39
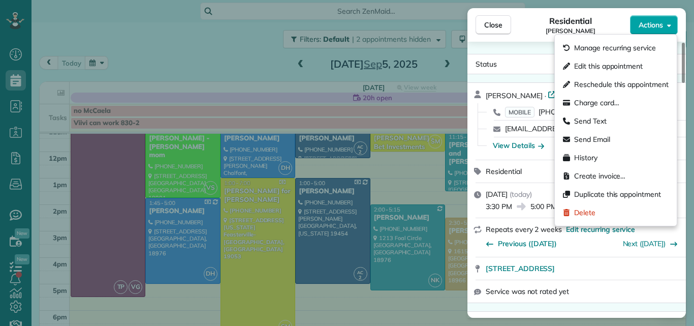
click at [647, 27] on span "Actions" at bounding box center [651, 25] width 24 height 10
click at [623, 64] on span "Edit this appointment" at bounding box center [608, 66] width 69 height 10
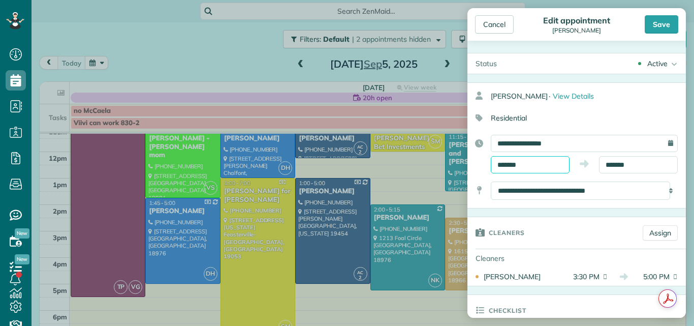
click at [536, 171] on body "Dashboard Scheduling Calendar View List View Dispatch View - Weekly scheduling …" at bounding box center [347, 163] width 694 height 326
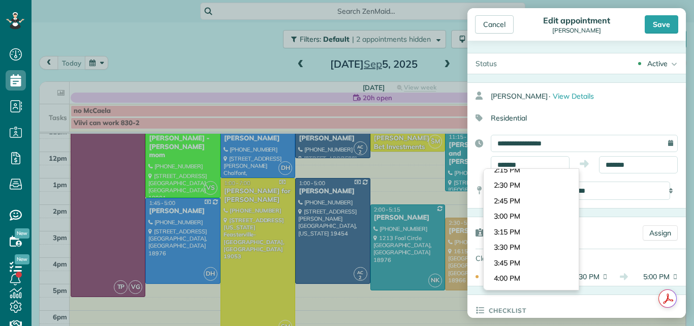
scroll to position [870, 0]
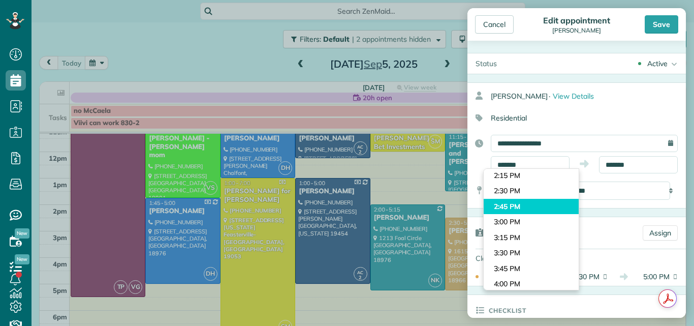
type input "*******"
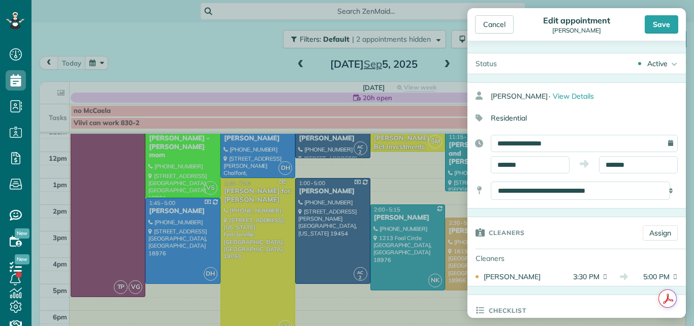
click at [543, 201] on body "Dashboard Scheduling Calendar View List View Dispatch View - Weekly scheduling …" at bounding box center [347, 163] width 694 height 326
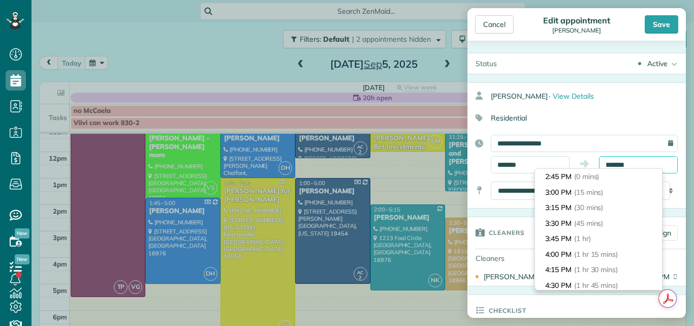
click at [609, 160] on input "*******" at bounding box center [638, 164] width 79 height 17
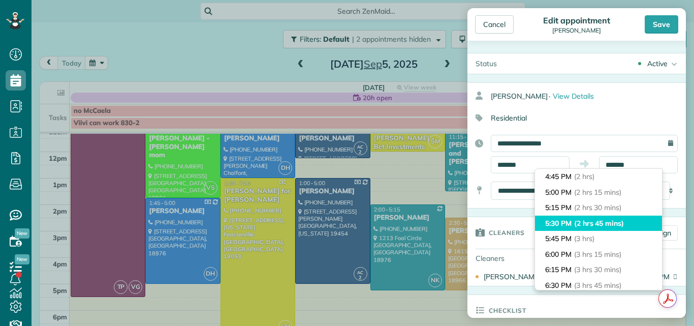
type input "*******"
click at [609, 220] on span "(2 hrs 45 mins)" at bounding box center [599, 223] width 50 height 9
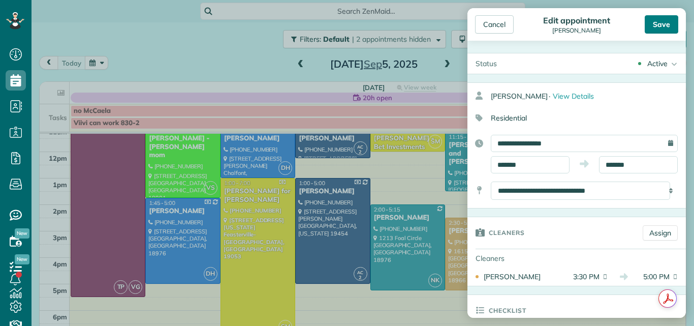
click at [659, 19] on div "Save" at bounding box center [662, 24] width 34 height 18
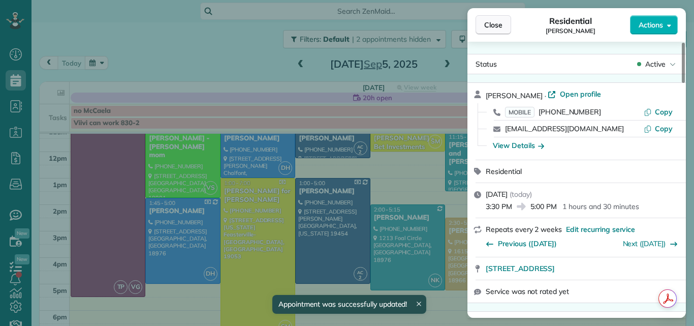
click at [500, 23] on span "Close" at bounding box center [493, 25] width 18 height 10
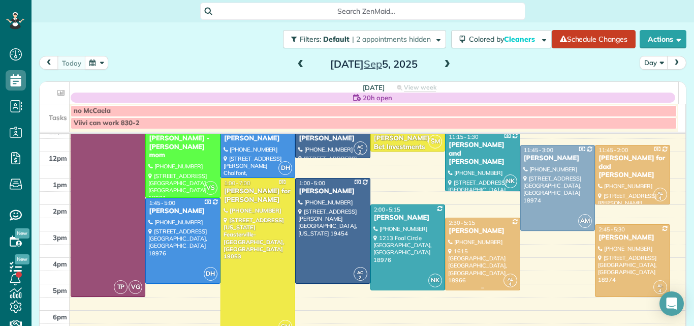
click at [477, 247] on div at bounding box center [483, 254] width 74 height 72
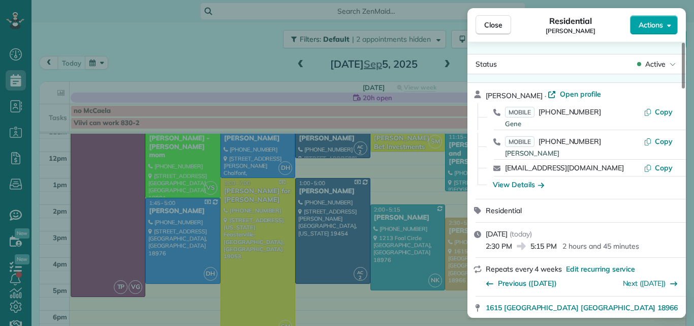
click at [649, 21] on span "Actions" at bounding box center [651, 25] width 24 height 10
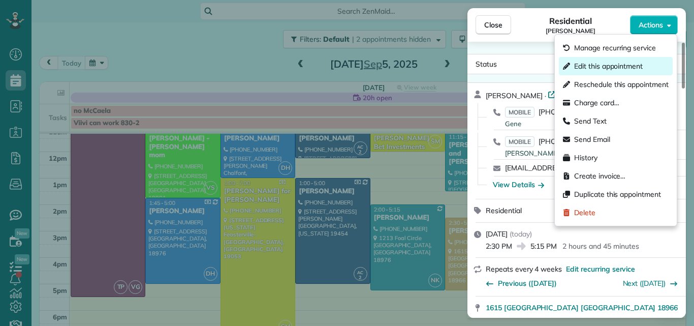
click at [613, 64] on span "Edit this appointment" at bounding box center [608, 66] width 69 height 10
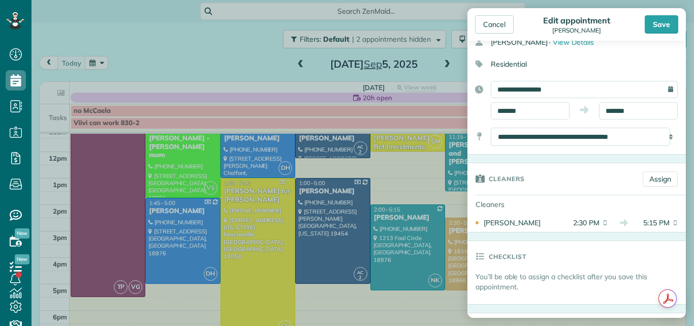
scroll to position [86, 0]
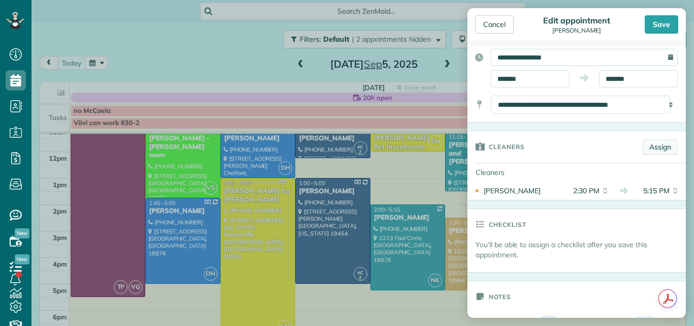
click at [650, 147] on link "Assign" at bounding box center [660, 146] width 35 height 15
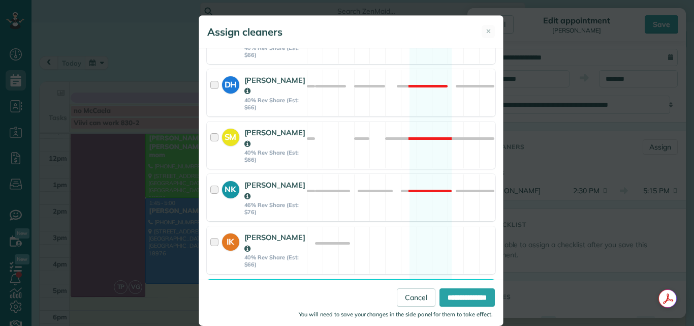
scroll to position [562, 0]
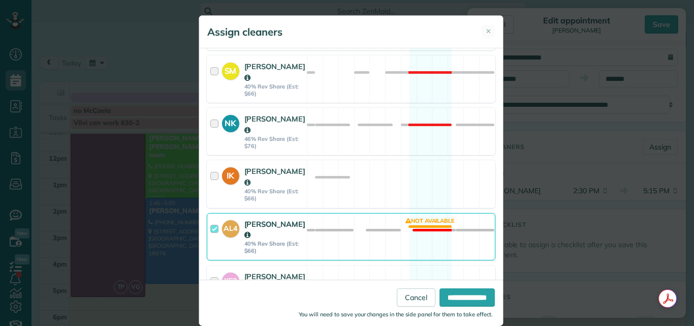
click at [210, 219] on div at bounding box center [216, 237] width 12 height 36
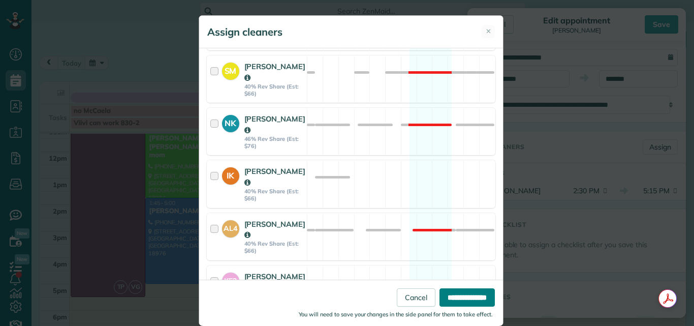
click at [445, 292] on input "**********" at bounding box center [467, 297] width 55 height 18
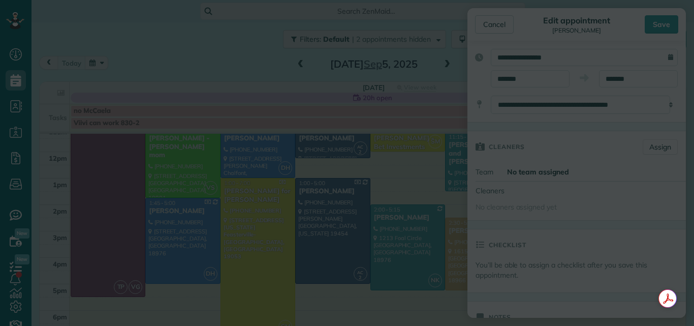
click at [445, 292] on div "**********" at bounding box center [347, 163] width 694 height 326
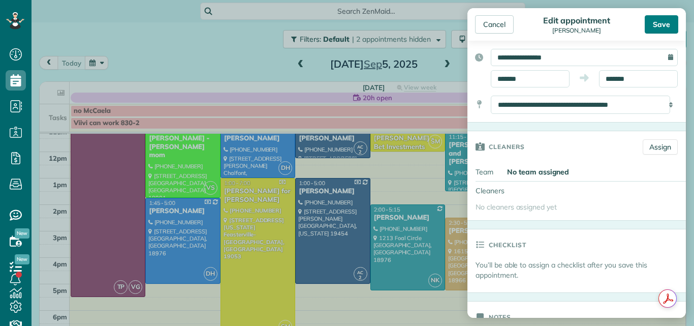
click at [668, 21] on div "Save" at bounding box center [662, 24] width 34 height 18
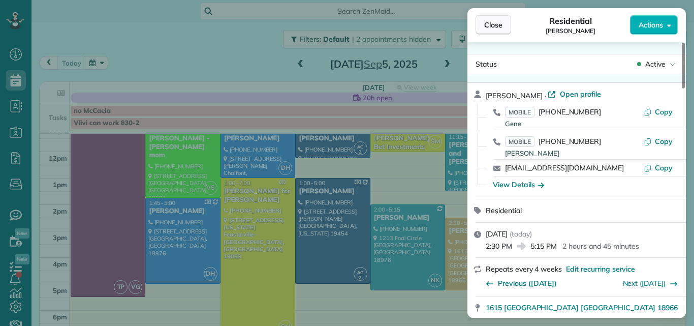
click at [489, 20] on span "Close" at bounding box center [493, 25] width 18 height 10
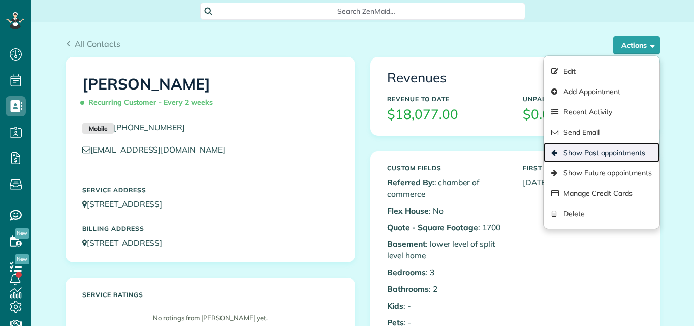
click at [601, 151] on link "Show Past appointments" at bounding box center [602, 152] width 116 height 20
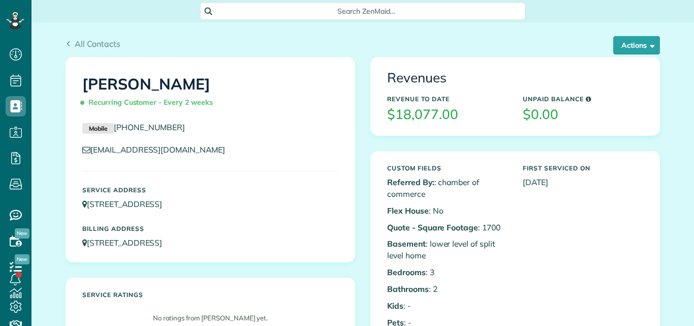
scroll to position [5, 5]
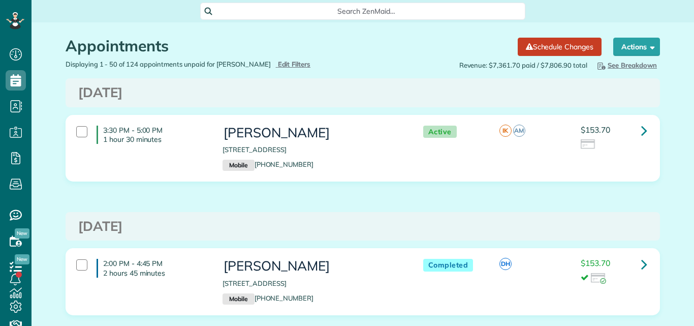
scroll to position [5, 5]
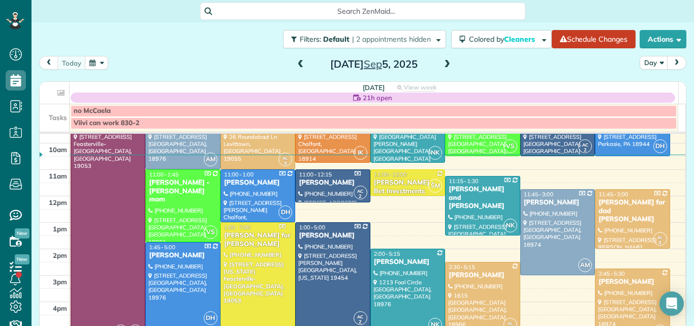
scroll to position [79, 0]
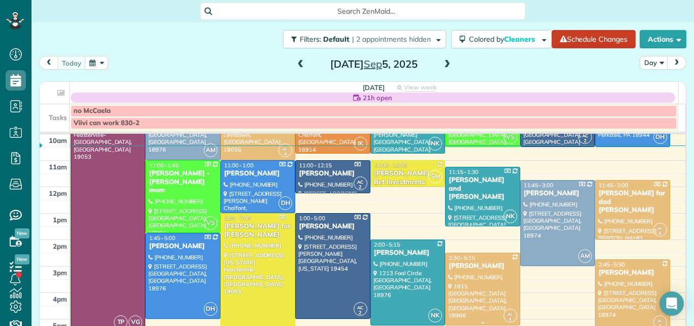
click at [468, 278] on div at bounding box center [483, 289] width 74 height 72
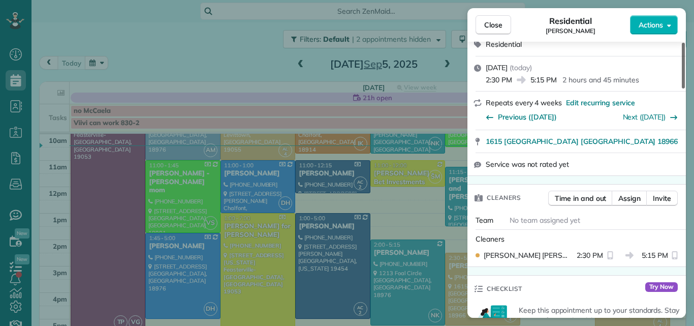
scroll to position [278, 0]
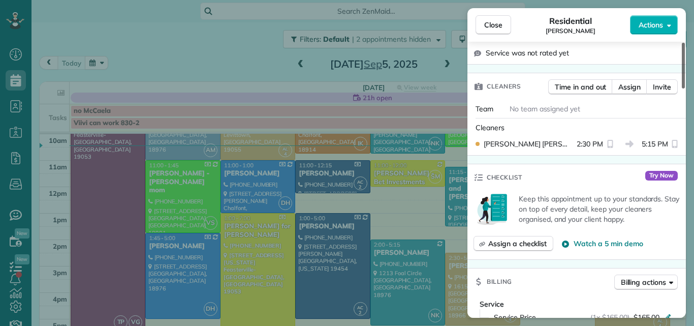
drag, startPoint x: 684, startPoint y: 56, endPoint x: 680, endPoint y: 102, distance: 45.9
click at [682, 88] on div at bounding box center [683, 66] width 3 height 46
click at [632, 84] on span "Assign" at bounding box center [630, 87] width 22 height 10
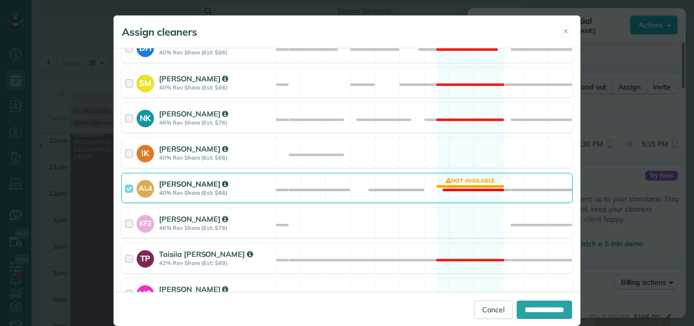
scroll to position [441, 0]
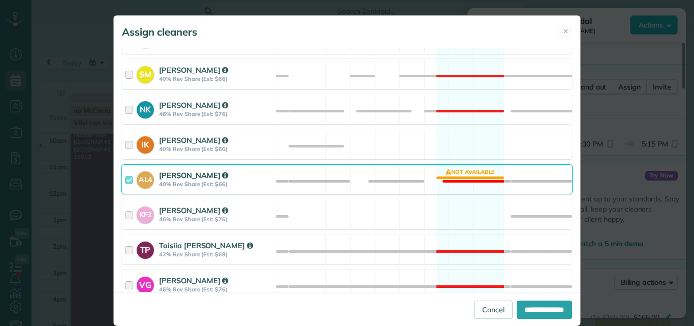
click at [125, 180] on div at bounding box center [131, 179] width 12 height 19
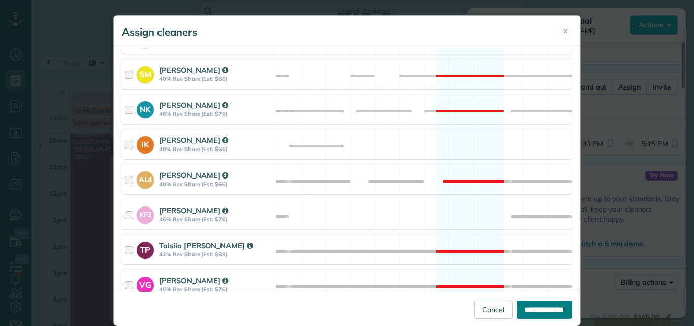
click at [525, 313] on input "**********" at bounding box center [544, 309] width 55 height 18
type input "**********"
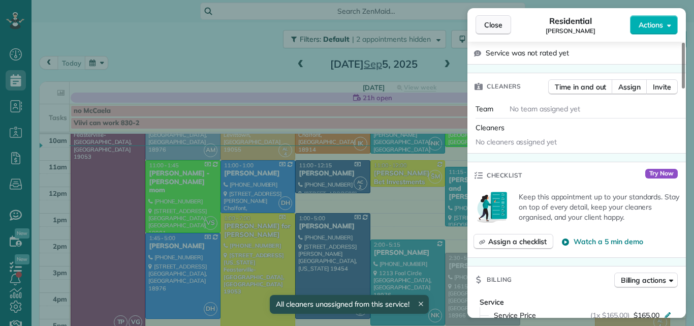
click at [495, 21] on span "Close" at bounding box center [493, 25] width 18 height 10
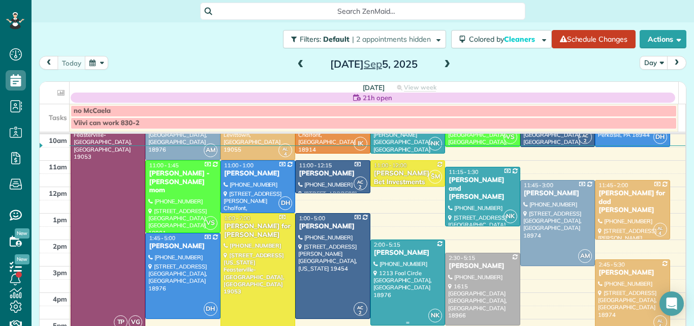
click at [400, 275] on div at bounding box center [408, 282] width 74 height 85
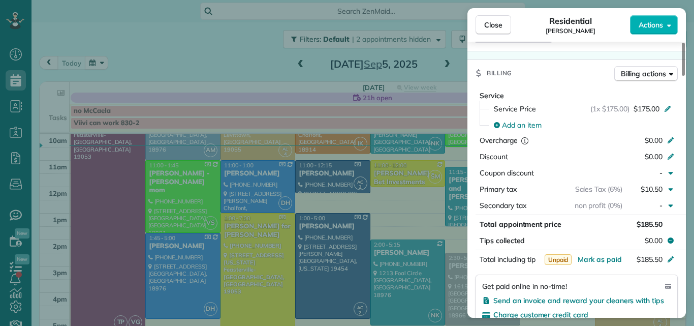
drag, startPoint x: 683, startPoint y: 68, endPoint x: 672, endPoint y: 106, distance: 39.0
click at [682, 76] on div at bounding box center [683, 59] width 3 height 33
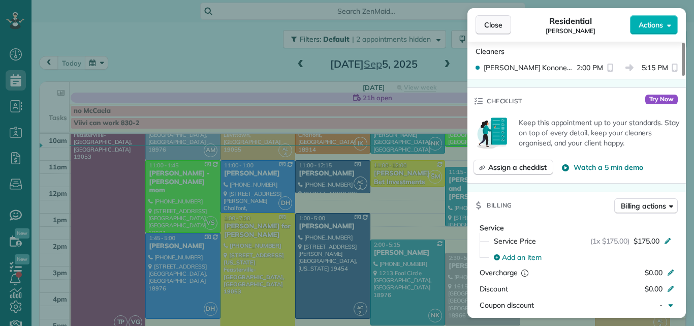
click at [495, 21] on span "Close" at bounding box center [493, 25] width 18 height 10
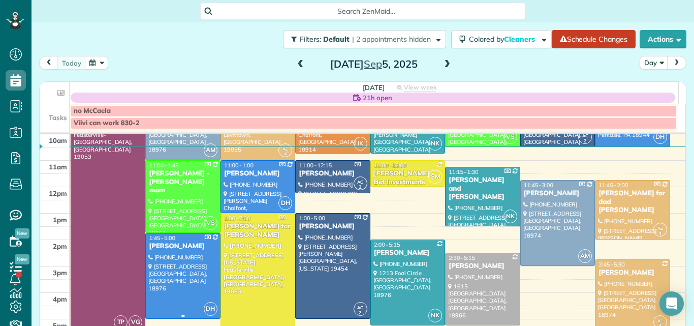
click at [200, 254] on div at bounding box center [183, 275] width 74 height 85
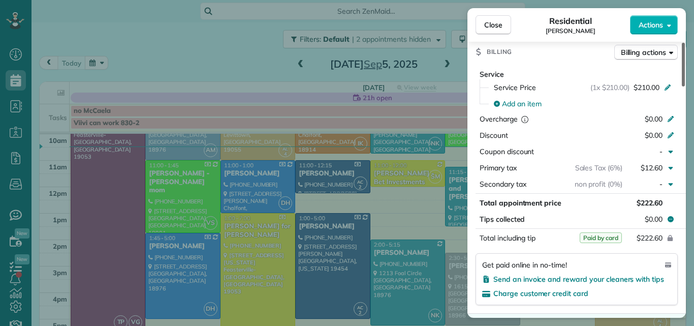
scroll to position [500, 0]
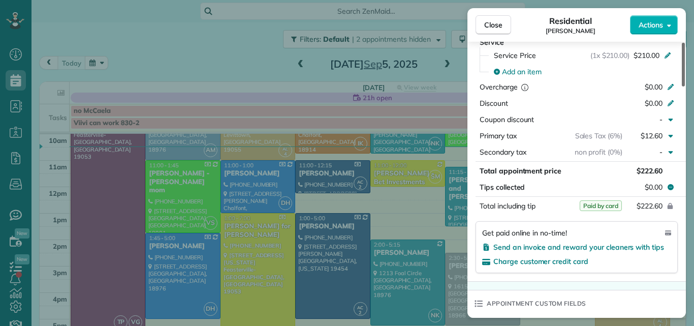
drag, startPoint x: 684, startPoint y: 55, endPoint x: 676, endPoint y: 134, distance: 79.6
click at [682, 86] on div at bounding box center [683, 65] width 3 height 44
click at [498, 28] on span "Close" at bounding box center [493, 25] width 18 height 10
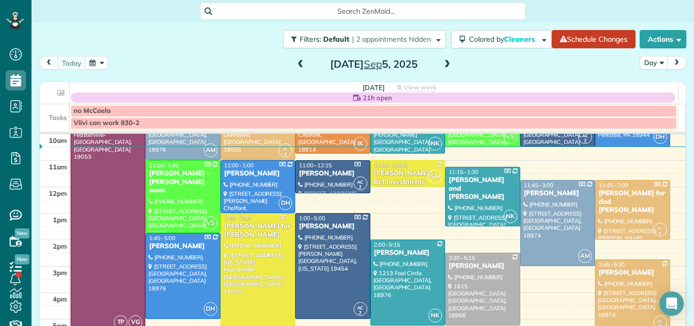
scroll to position [58, 0]
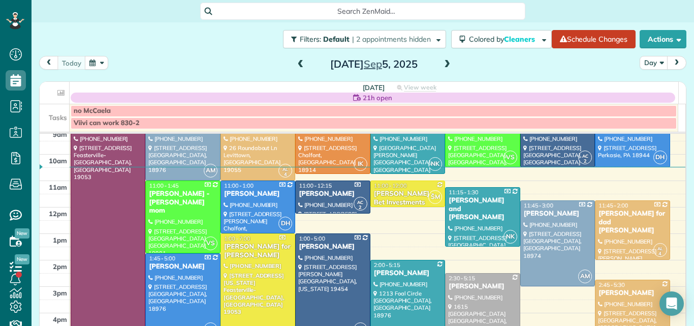
click at [406, 271] on div "[PERSON_NAME]" at bounding box center [408, 273] width 69 height 9
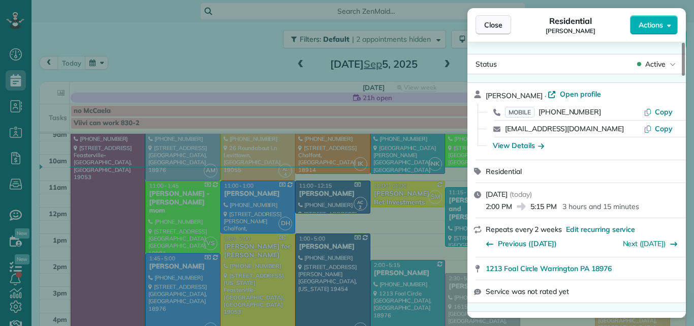
click at [489, 22] on span "Close" at bounding box center [493, 25] width 18 height 10
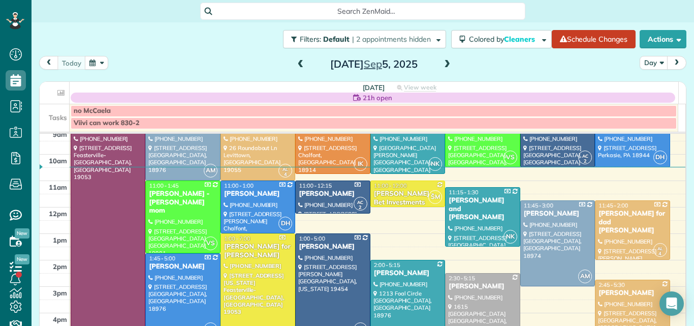
click at [450, 304] on div at bounding box center [483, 309] width 74 height 72
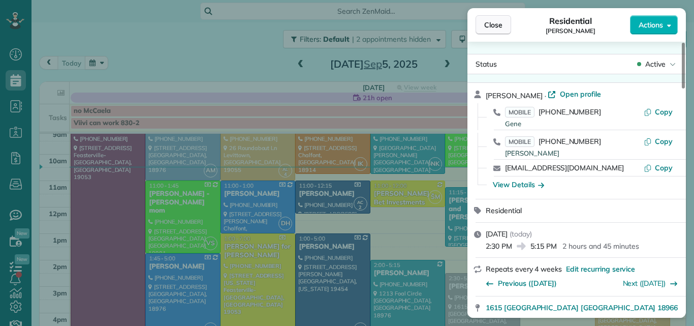
click at [495, 19] on button "Close" at bounding box center [494, 24] width 36 height 19
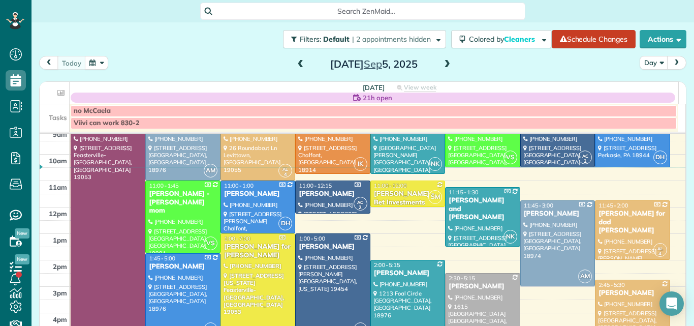
click at [401, 278] on div at bounding box center [408, 302] width 74 height 85
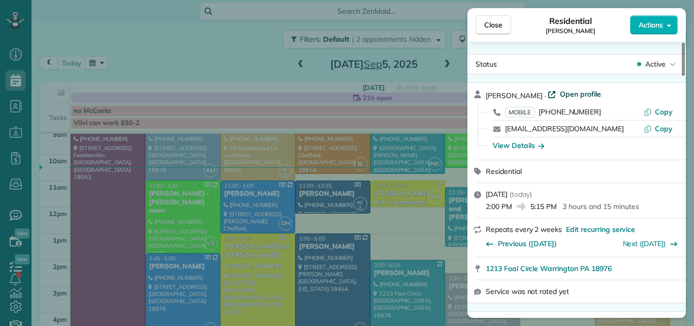
click at [560, 91] on span "Open profile" at bounding box center [580, 94] width 41 height 10
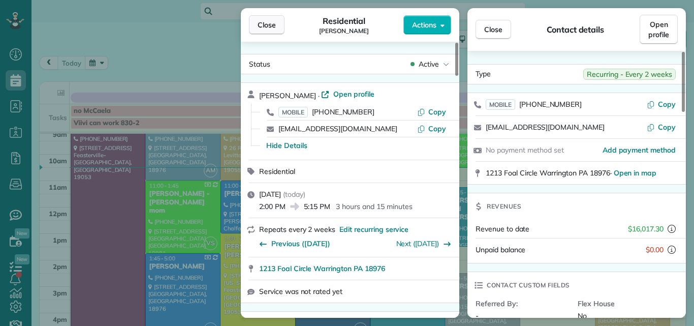
click at [260, 24] on span "Close" at bounding box center [267, 25] width 18 height 10
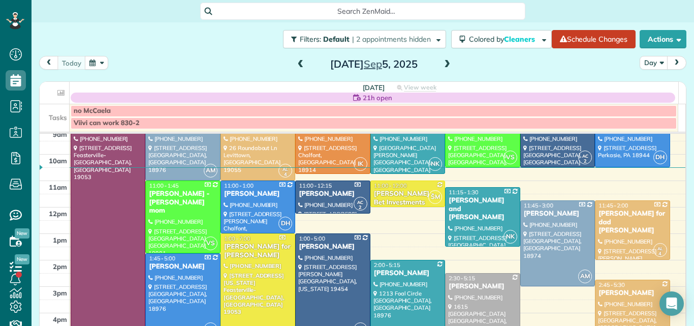
scroll to position [38, 0]
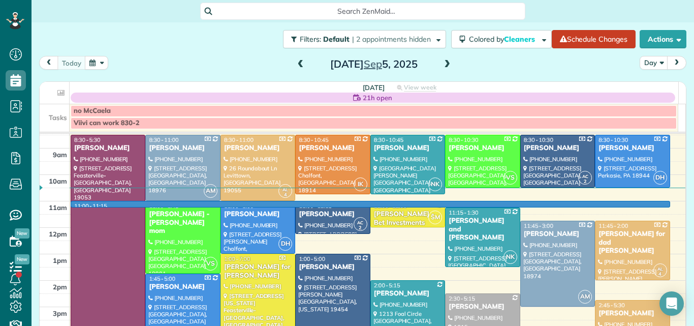
click at [458, 203] on div "7am 8am 9am 10am 11am 12pm 1pm 2pm 3pm 4pm 5pm 6pm 7pm 8pm 11:00 - 11:15 TP VG …" at bounding box center [363, 281] width 646 height 370
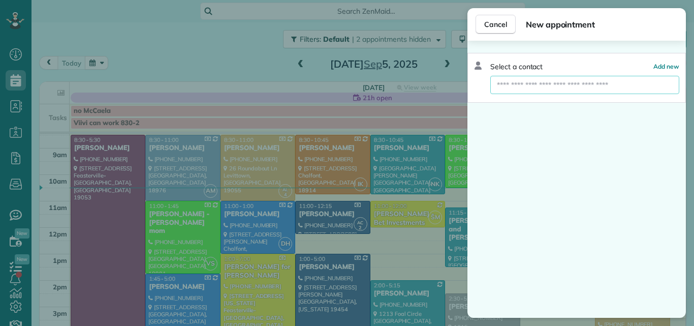
click at [526, 83] on input "text" at bounding box center [584, 85] width 189 height 18
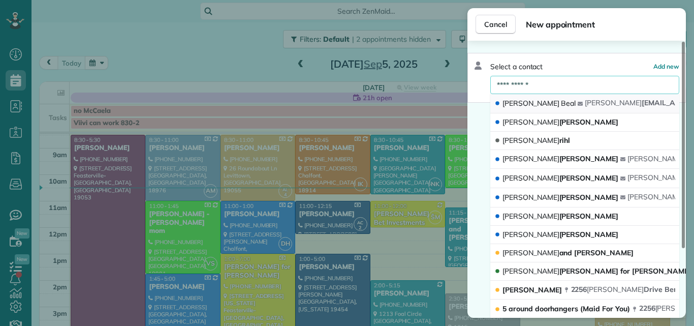
type input "**********"
click at [561, 104] on span "Beal" at bounding box center [568, 103] width 15 height 9
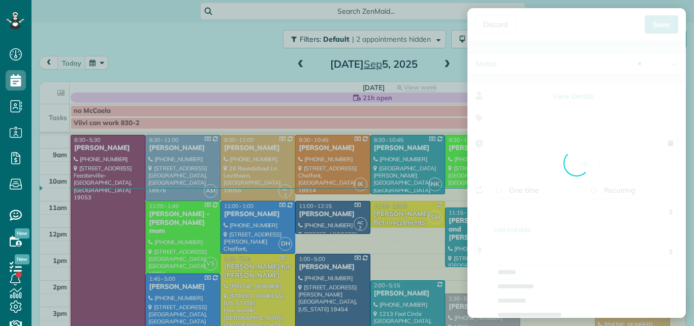
type input "**********"
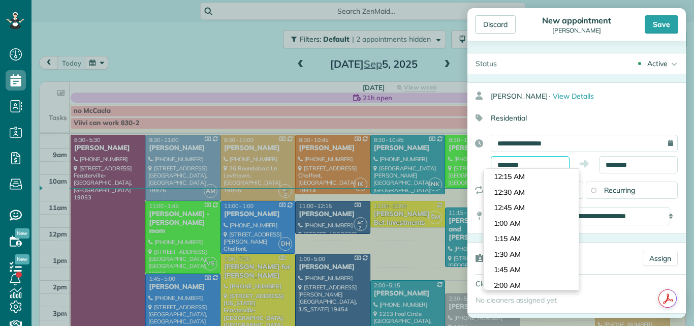
click at [548, 162] on input "********" at bounding box center [530, 164] width 79 height 17
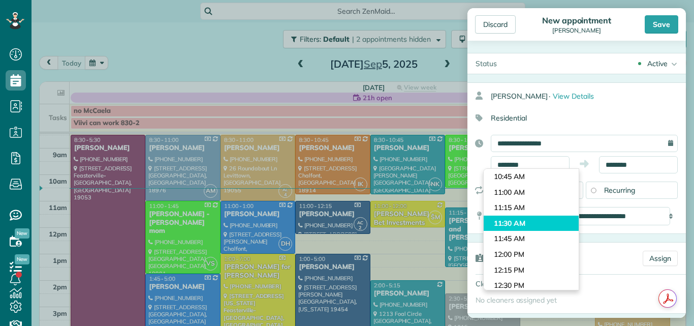
type input "********"
click at [533, 222] on body "Dashboard Scheduling Calendar View List View Dispatch View - Weekly scheduling …" at bounding box center [347, 163] width 694 height 326
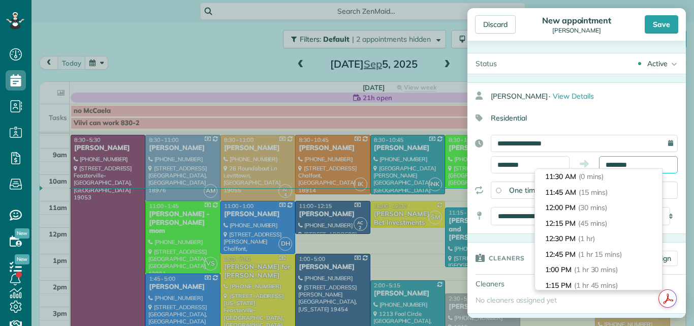
click at [646, 158] on input "********" at bounding box center [638, 164] width 79 height 17
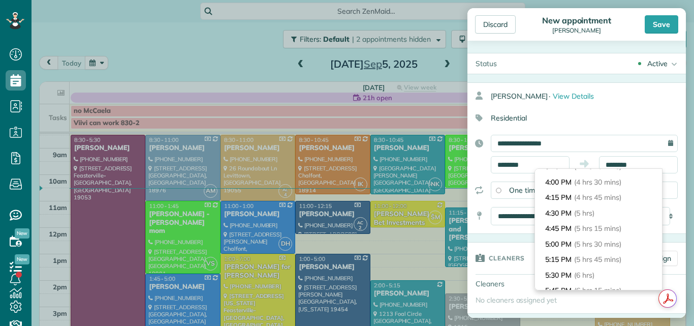
scroll to position [278, 0]
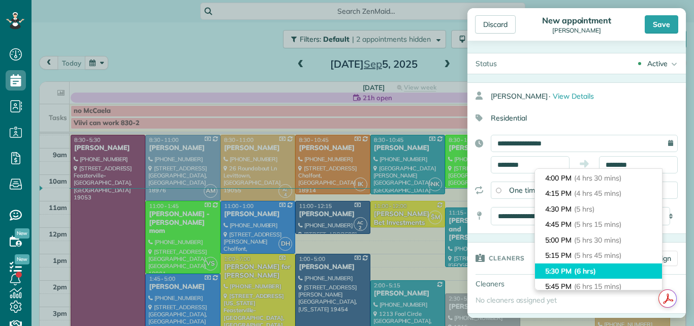
type input "*******"
click at [610, 267] on li "5:30 PM (6 hrs)" at bounding box center [598, 271] width 127 height 16
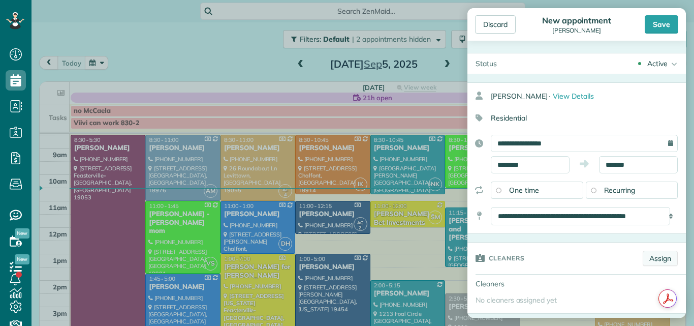
click at [654, 257] on link "Assign" at bounding box center [660, 258] width 35 height 15
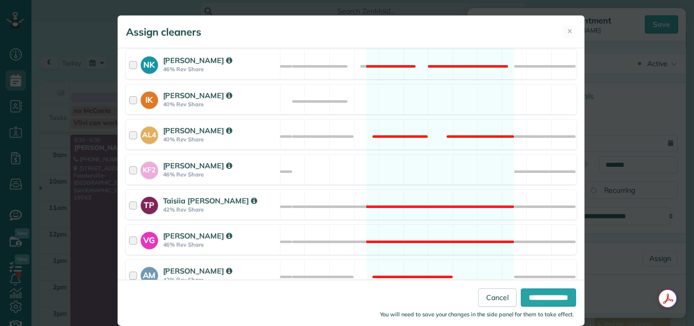
scroll to position [453, 0]
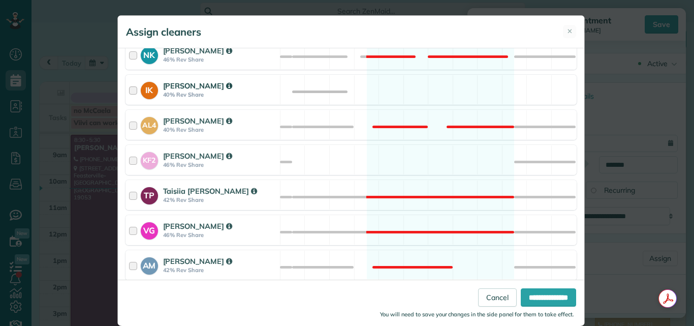
click at [129, 89] on div at bounding box center [135, 89] width 12 height 19
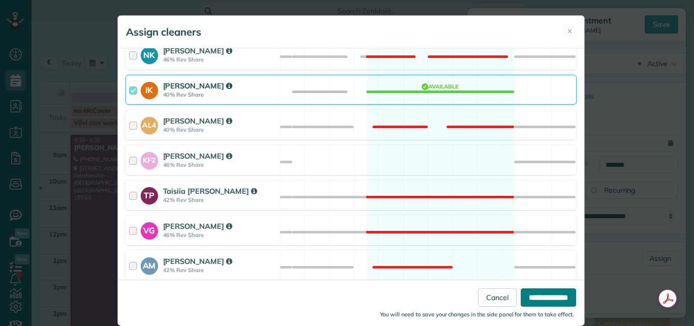
click at [521, 295] on input "**********" at bounding box center [548, 297] width 55 height 18
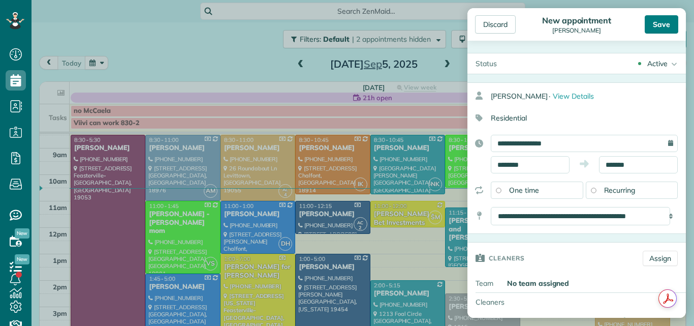
click at [663, 23] on div "Save" at bounding box center [662, 24] width 34 height 18
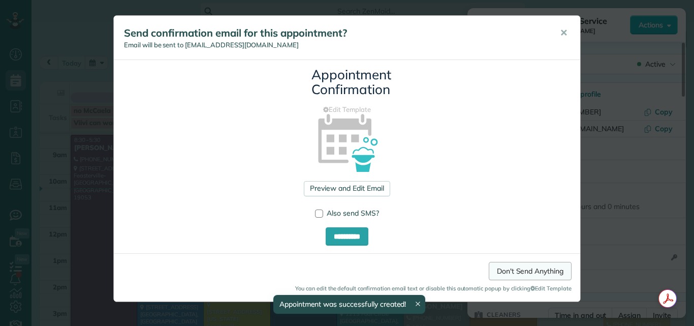
click at [500, 272] on link "Don't Send Anything" at bounding box center [530, 271] width 83 height 18
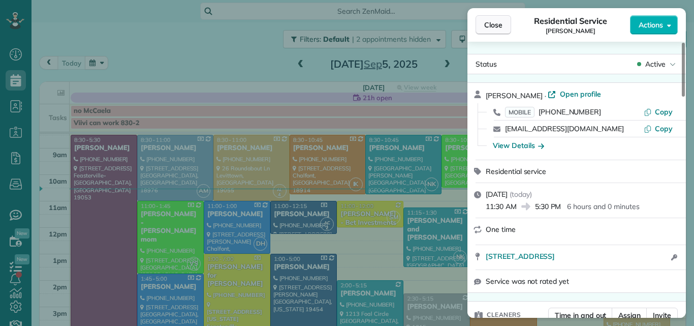
click at [502, 16] on button "Close" at bounding box center [494, 24] width 36 height 19
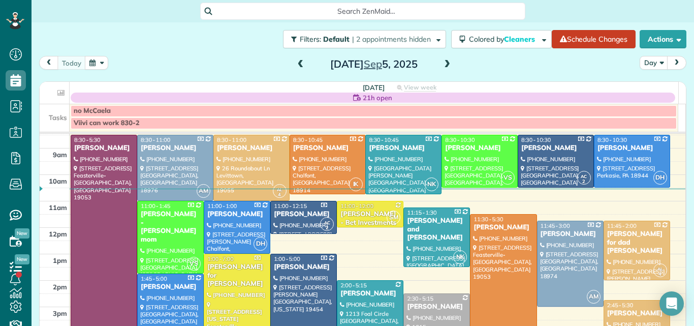
click at [176, 299] on div at bounding box center [171, 316] width 66 height 85
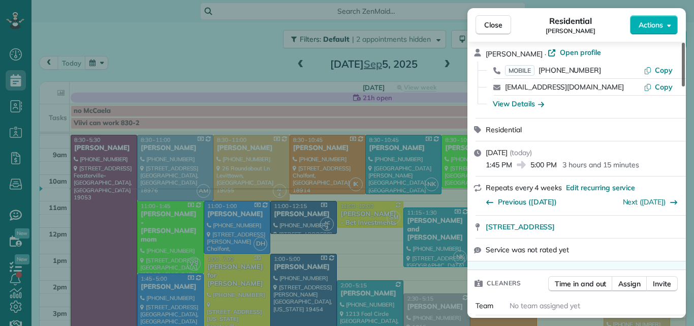
scroll to position [54, 0]
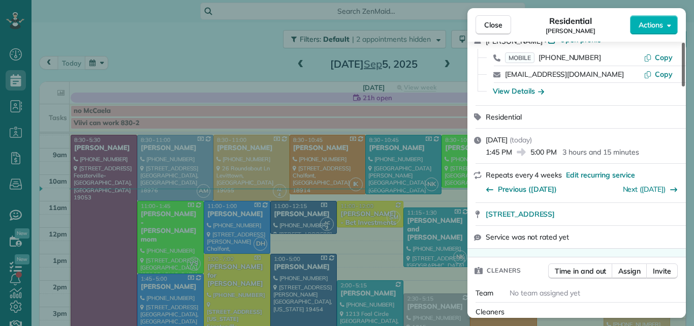
drag, startPoint x: 683, startPoint y: 57, endPoint x: 682, endPoint y: 66, distance: 8.8
click at [682, 66] on div at bounding box center [683, 65] width 3 height 44
click at [493, 25] on span "Close" at bounding box center [493, 25] width 18 height 10
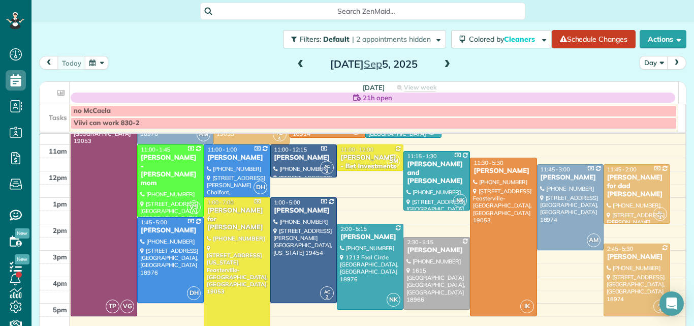
scroll to position [88, 0]
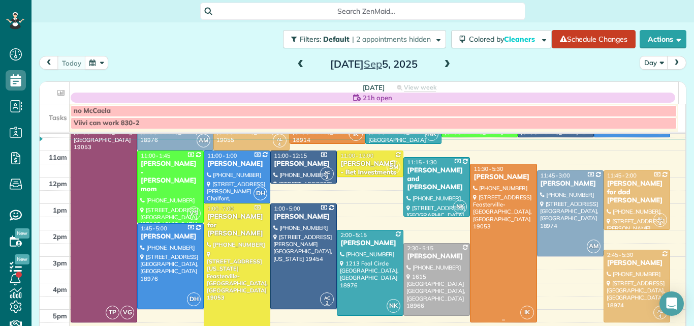
click at [500, 235] on div at bounding box center [504, 243] width 66 height 158
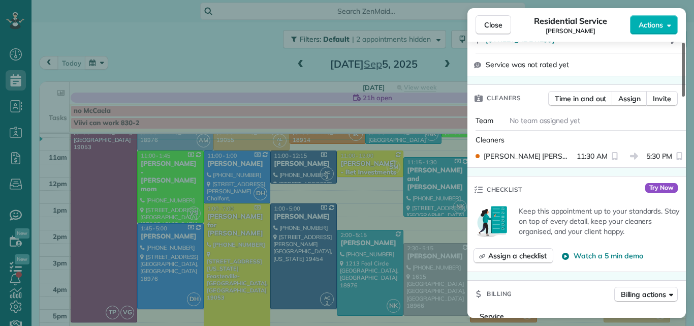
scroll to position [251, 0]
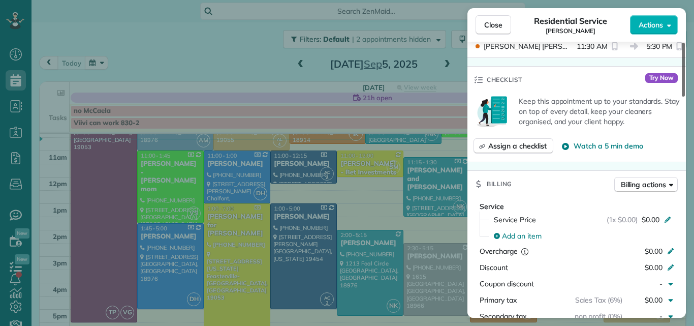
drag, startPoint x: 682, startPoint y: 80, endPoint x: 673, endPoint y: 144, distance: 64.6
click at [682, 97] on div at bounding box center [683, 70] width 3 height 54
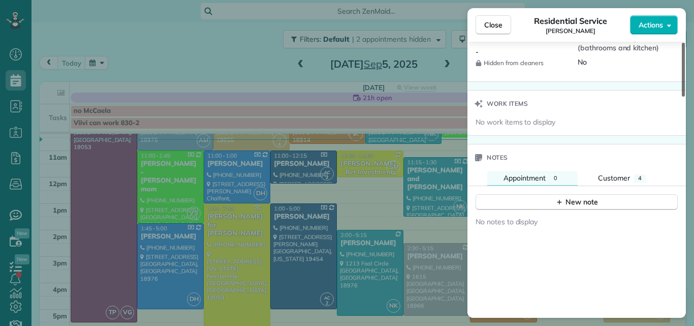
scroll to position [950, 0]
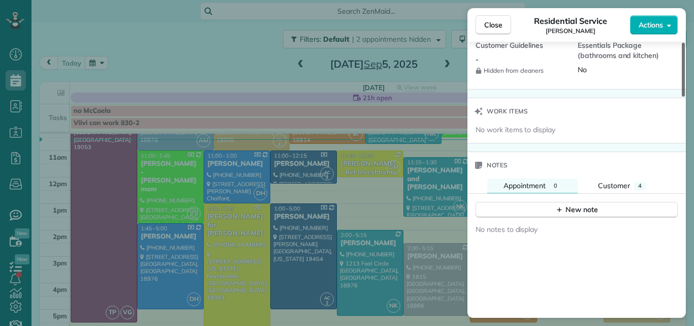
drag, startPoint x: 683, startPoint y: 115, endPoint x: 674, endPoint y: 236, distance: 121.3
click at [682, 97] on div at bounding box center [683, 70] width 3 height 54
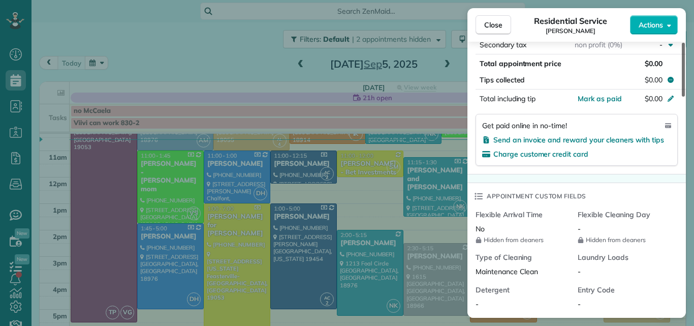
scroll to position [650, 0]
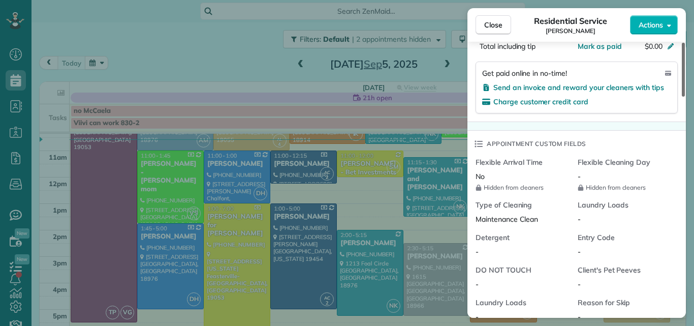
drag, startPoint x: 684, startPoint y: 249, endPoint x: 676, endPoint y: 191, distance: 58.9
click at [682, 97] on div at bounding box center [683, 70] width 3 height 54
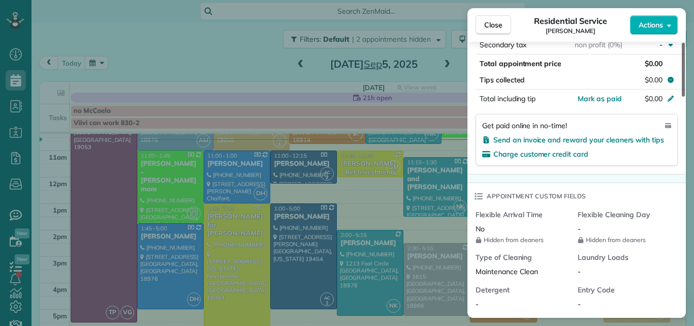
scroll to position [590, 0]
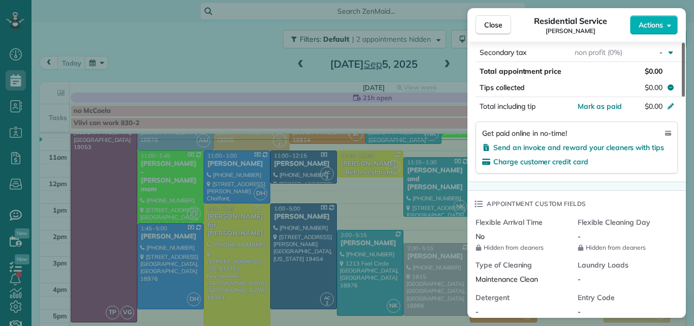
drag, startPoint x: 683, startPoint y: 188, endPoint x: 682, endPoint y: 176, distance: 11.7
click at [682, 97] on div at bounding box center [683, 70] width 3 height 54
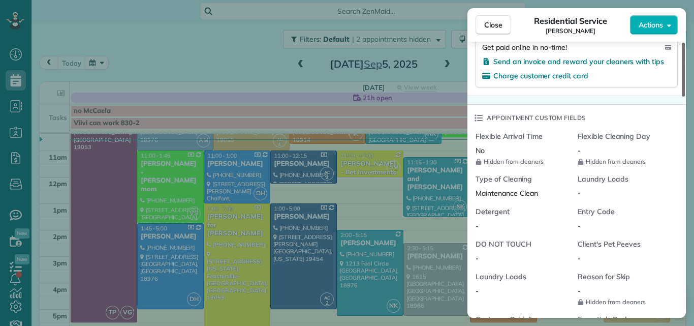
scroll to position [616, 0]
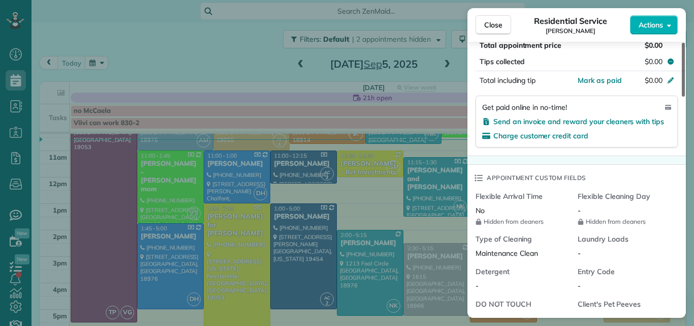
drag, startPoint x: 683, startPoint y: 182, endPoint x: 674, endPoint y: 187, distance: 10.5
click at [682, 97] on div at bounding box center [683, 70] width 3 height 54
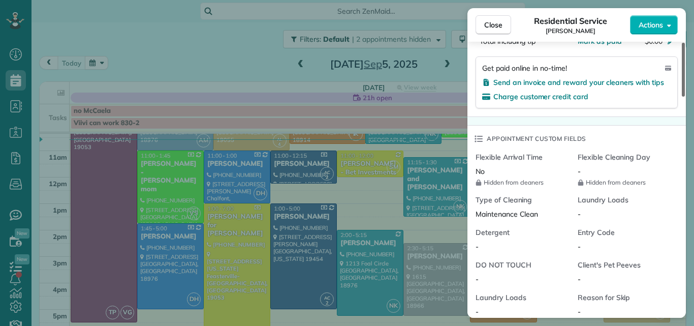
scroll to position [658, 0]
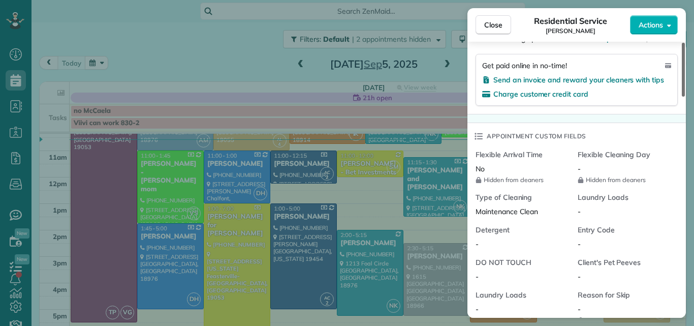
drag, startPoint x: 682, startPoint y: 187, endPoint x: 682, endPoint y: 195, distance: 8.1
click at [682, 97] on div at bounding box center [683, 70] width 3 height 54
click at [643, 28] on span "Actions" at bounding box center [651, 25] width 24 height 10
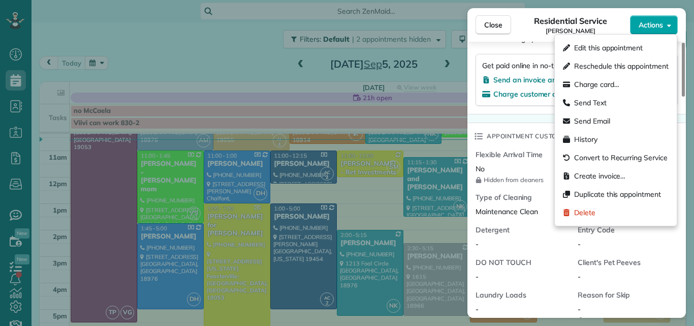
click at [643, 28] on span "Actions" at bounding box center [651, 25] width 24 height 10
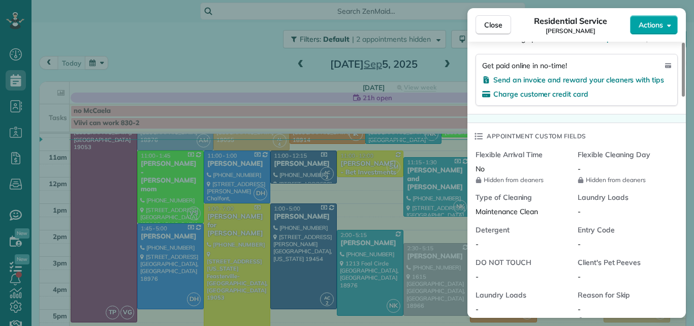
click at [643, 28] on span "Actions" at bounding box center [651, 25] width 24 height 10
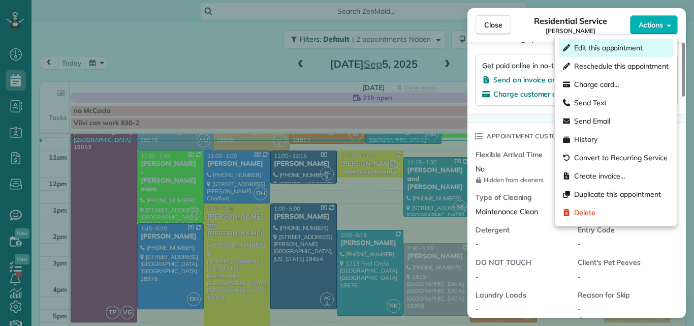
click at [602, 49] on span "Edit this appointment" at bounding box center [608, 48] width 69 height 10
click at [602, 49] on div at bounding box center [347, 163] width 694 height 326
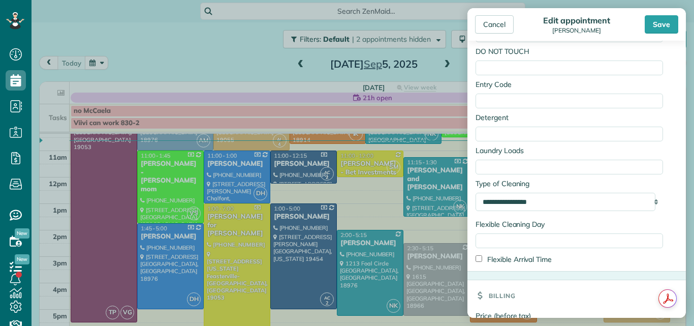
scroll to position [636, 0]
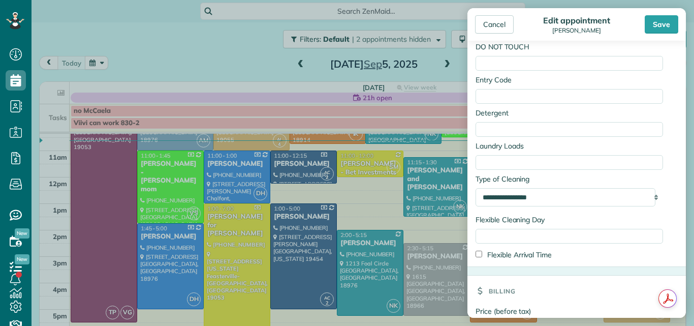
click at [647, 206] on div "**********" at bounding box center [570, 197] width 188 height 18
click at [551, 206] on select "**********" at bounding box center [566, 197] width 180 height 18
select select "**********"
click at [476, 199] on select "**********" at bounding box center [566, 197] width 180 height 18
click at [664, 21] on div "Save" at bounding box center [662, 24] width 34 height 18
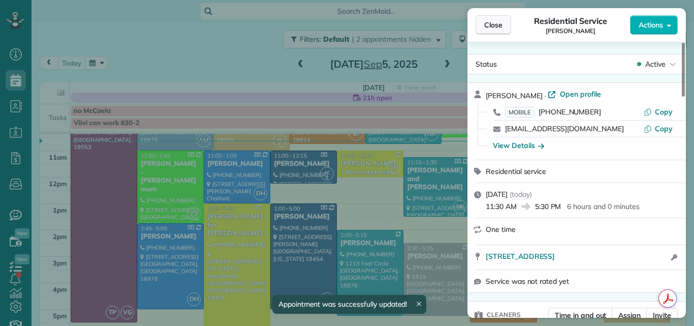
click at [493, 24] on span "Close" at bounding box center [493, 25] width 18 height 10
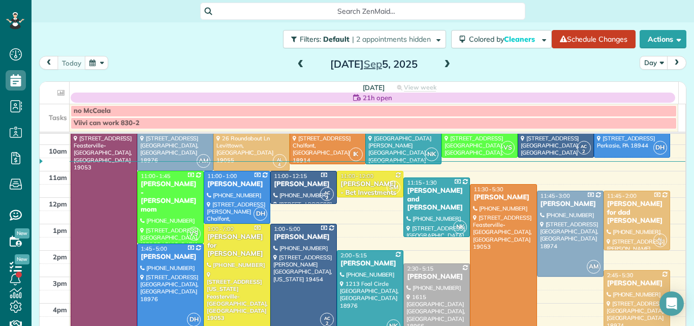
scroll to position [48, 0]
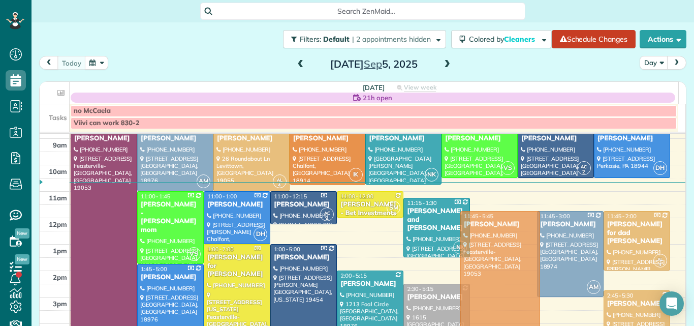
drag, startPoint x: 485, startPoint y: 209, endPoint x: 486, endPoint y: 219, distance: 9.7
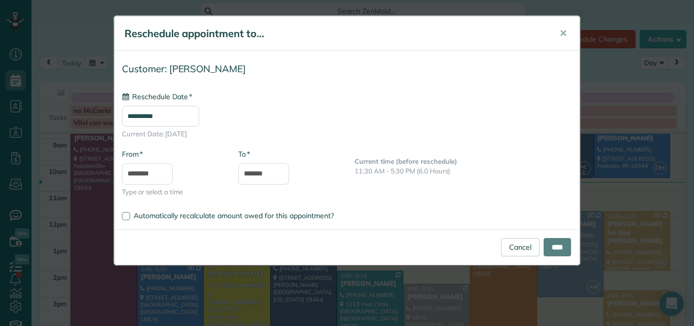
type input "**********"
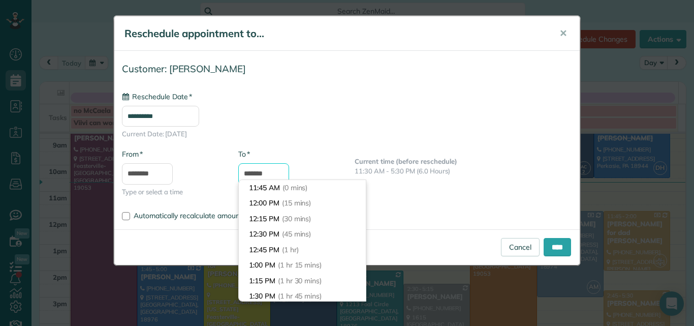
click at [258, 172] on input "*******" at bounding box center [263, 173] width 51 height 21
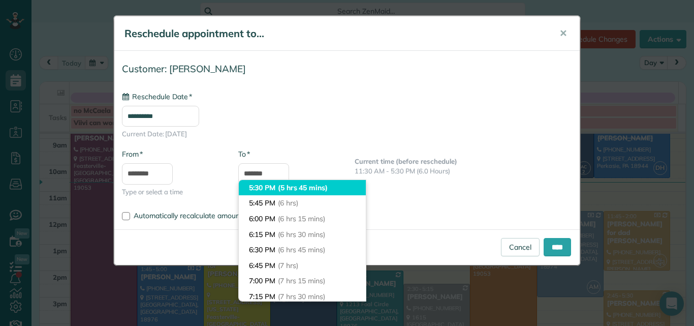
type input "*******"
click at [259, 186] on li "5:30 PM (5 hrs 45 mins)" at bounding box center [302, 188] width 127 height 16
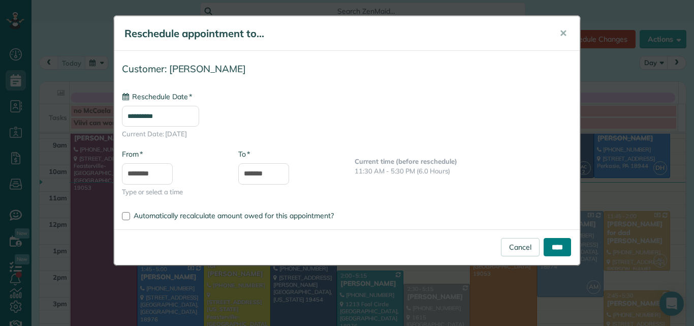
click at [555, 247] on input "****" at bounding box center [557, 247] width 27 height 18
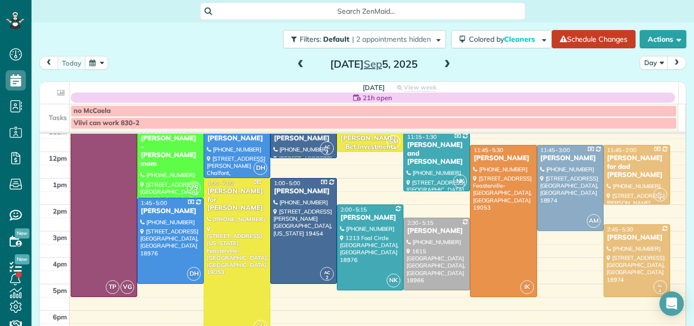
scroll to position [136, 0]
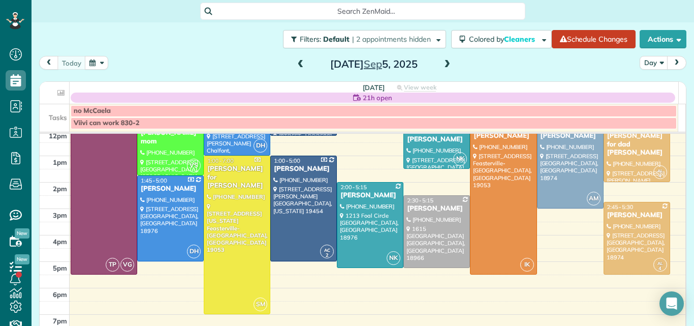
click at [443, 67] on span at bounding box center [447, 64] width 11 height 9
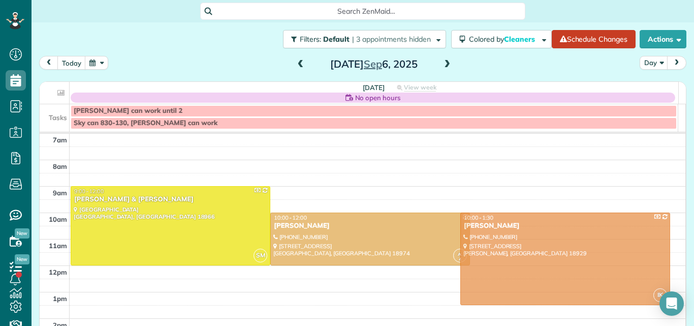
drag, startPoint x: 504, startPoint y: 298, endPoint x: 511, endPoint y: 250, distance: 48.8
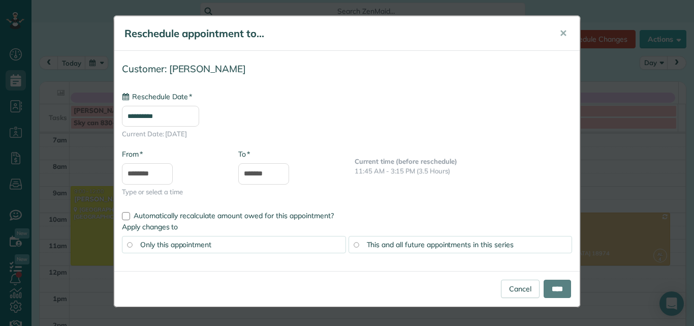
type input "**********"
click at [558, 285] on input "****" at bounding box center [557, 289] width 27 height 18
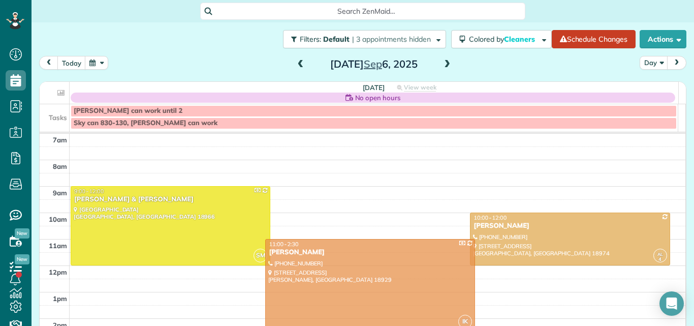
drag, startPoint x: 348, startPoint y: 231, endPoint x: 348, endPoint y: 255, distance: 23.4
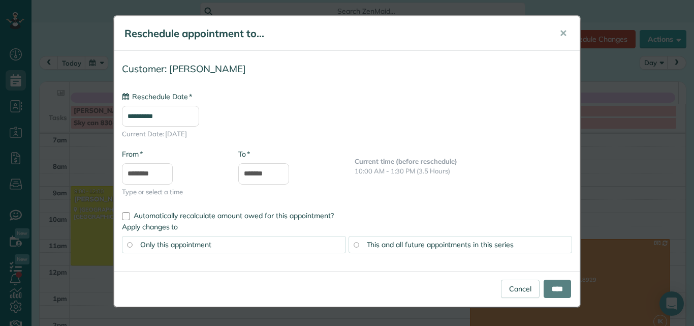
type input "**********"
click at [566, 33] on span "✕" at bounding box center [564, 33] width 8 height 12
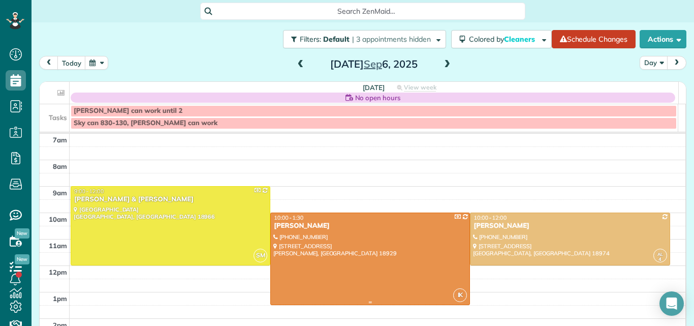
click at [360, 236] on div at bounding box center [370, 258] width 199 height 91
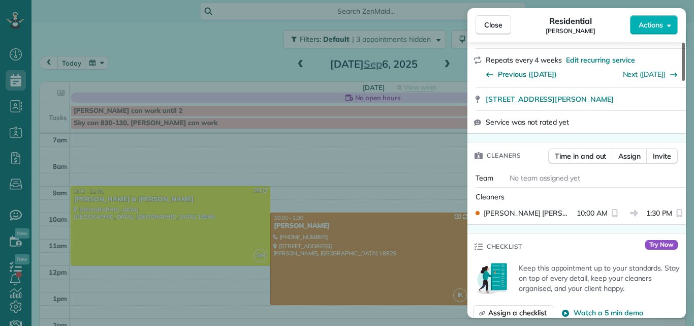
scroll to position [195, 0]
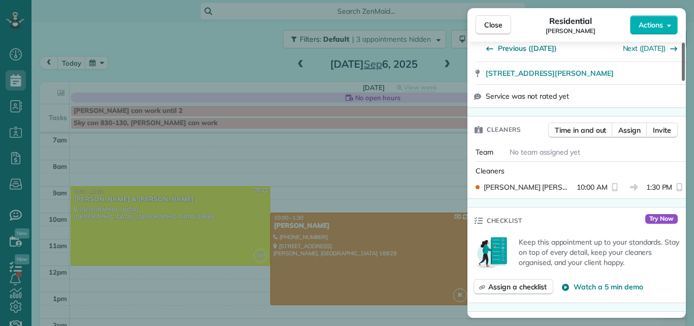
drag, startPoint x: 684, startPoint y: 70, endPoint x: 681, endPoint y: 97, distance: 27.1
click at [682, 81] on div at bounding box center [683, 62] width 3 height 38
click at [632, 129] on span "Assign" at bounding box center [630, 130] width 22 height 10
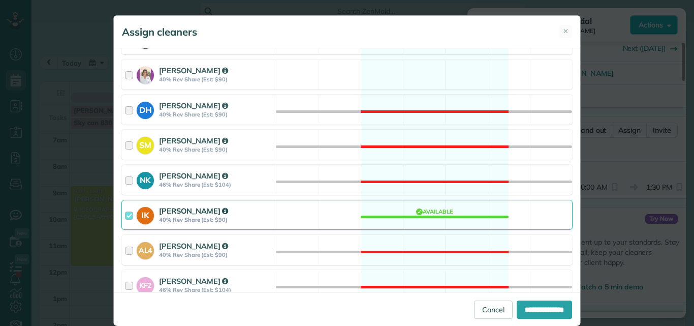
scroll to position [383, 0]
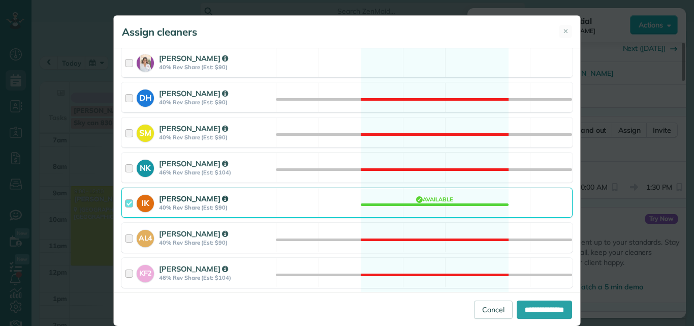
click at [126, 203] on div at bounding box center [131, 202] width 12 height 19
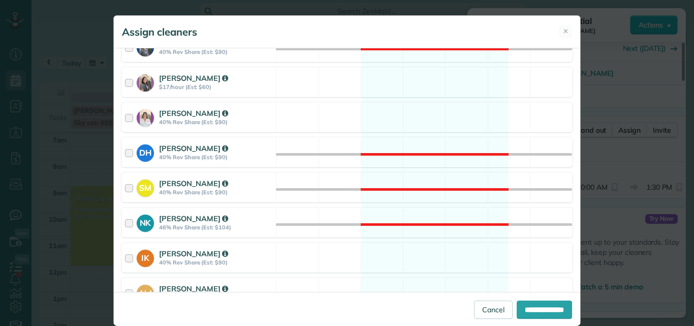
scroll to position [326, 0]
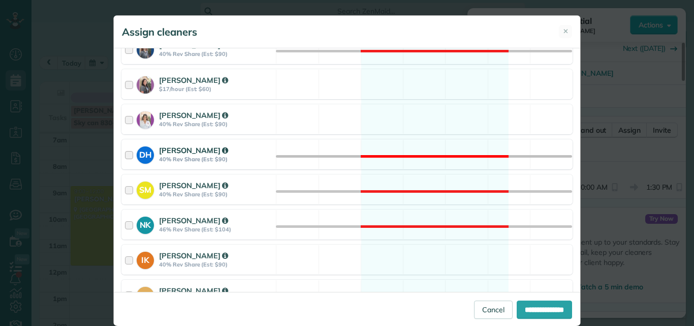
click at [125, 153] on div at bounding box center [131, 154] width 12 height 19
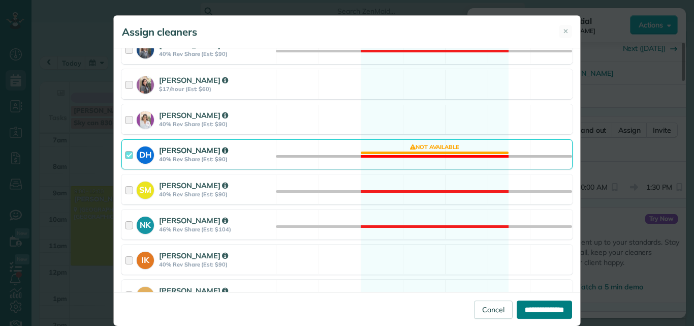
click at [518, 305] on input "**********" at bounding box center [544, 309] width 55 height 18
type input "**********"
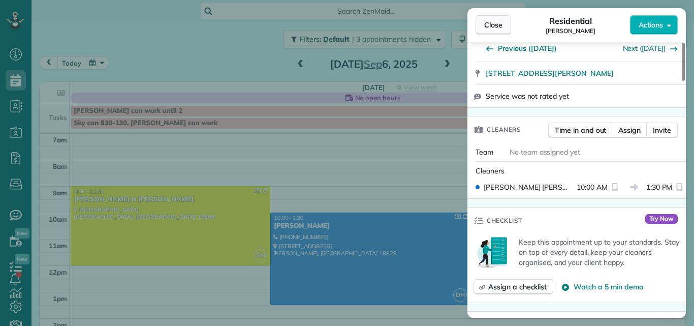
click at [487, 22] on span "Close" at bounding box center [493, 25] width 18 height 10
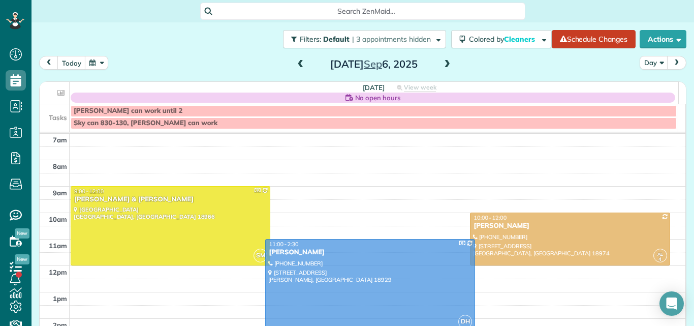
drag, startPoint x: 403, startPoint y: 229, endPoint x: 400, endPoint y: 256, distance: 26.6
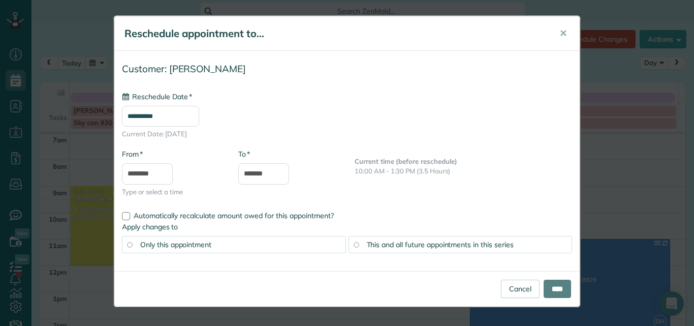
type input "**********"
click at [561, 287] on input "****" at bounding box center [557, 289] width 27 height 18
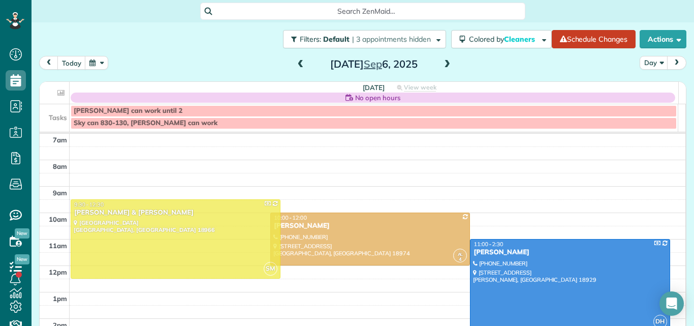
drag, startPoint x: 122, startPoint y: 225, endPoint x: 122, endPoint y: 237, distance: 12.2
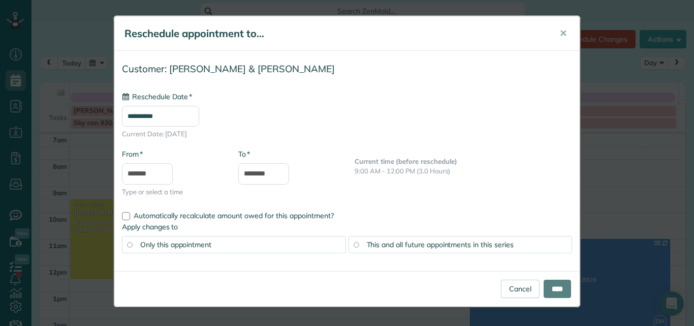
type input "**********"
click at [557, 283] on input "****" at bounding box center [557, 289] width 27 height 18
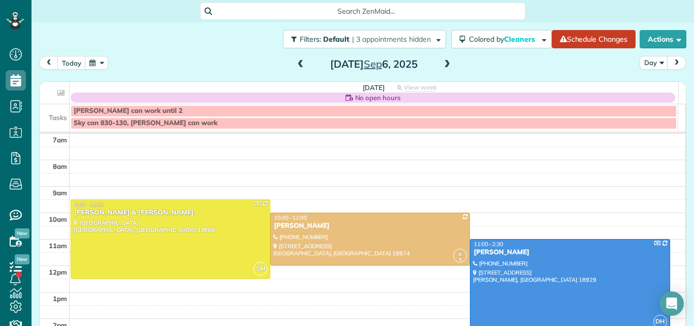
click at [443, 63] on span at bounding box center [447, 64] width 11 height 9
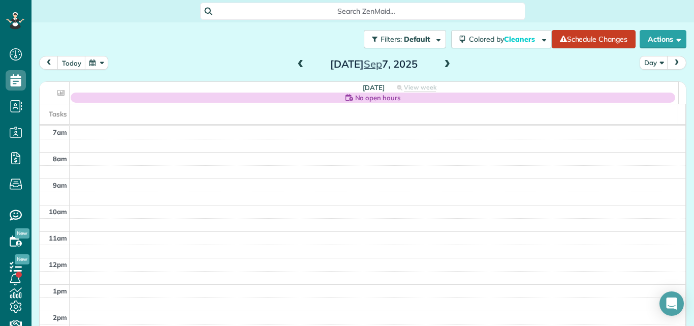
click at [443, 63] on span at bounding box center [447, 64] width 11 height 9
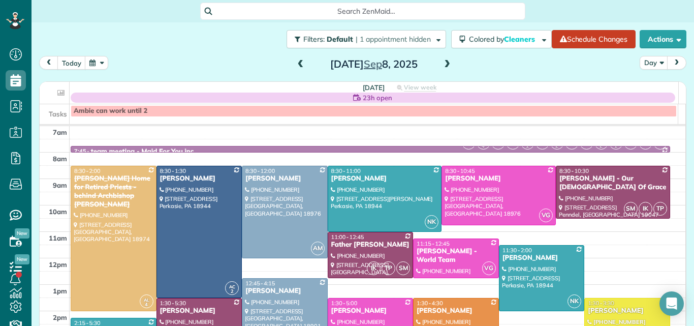
click at [443, 63] on span at bounding box center [447, 64] width 11 height 9
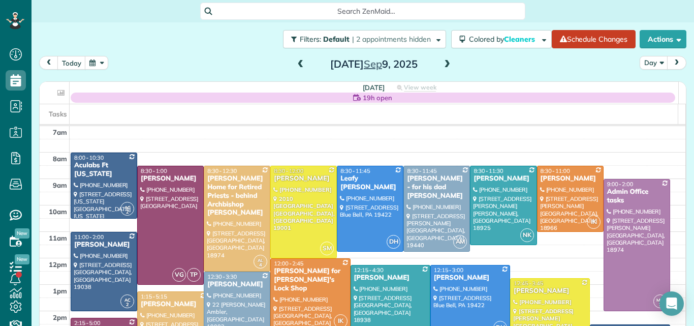
click at [444, 64] on span at bounding box center [447, 64] width 11 height 9
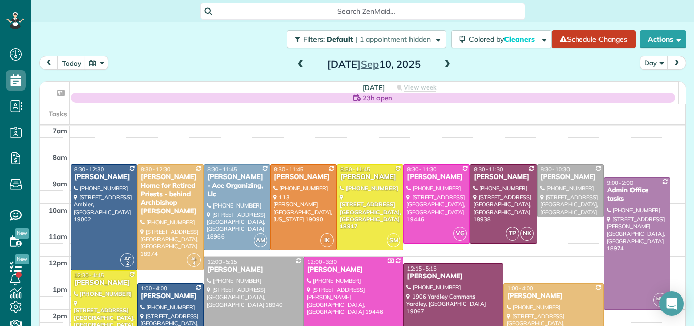
scroll to position [3, 0]
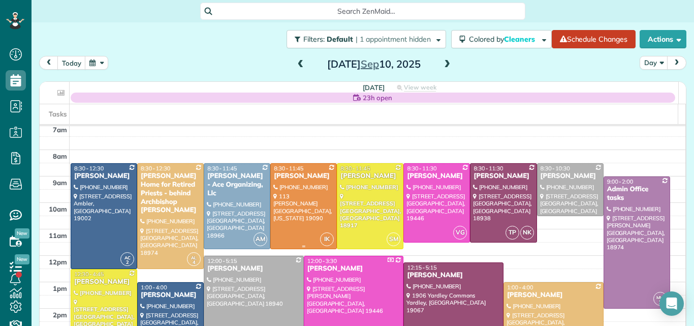
click at [317, 202] on div at bounding box center [304, 206] width 66 height 85
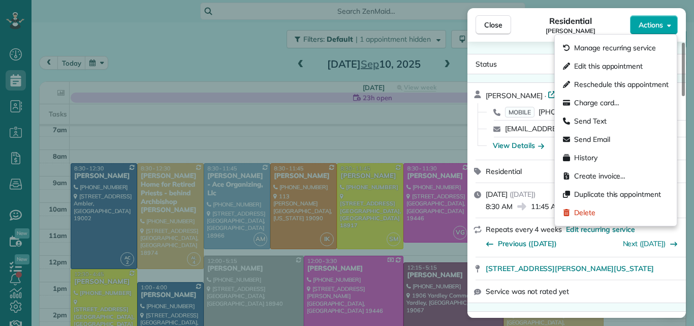
click at [650, 19] on button "Actions" at bounding box center [654, 24] width 48 height 19
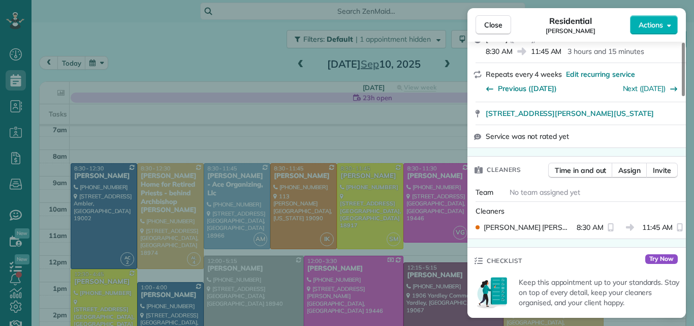
drag, startPoint x: 683, startPoint y: 50, endPoint x: 679, endPoint y: 82, distance: 32.8
click at [682, 82] on div at bounding box center [683, 69] width 3 height 53
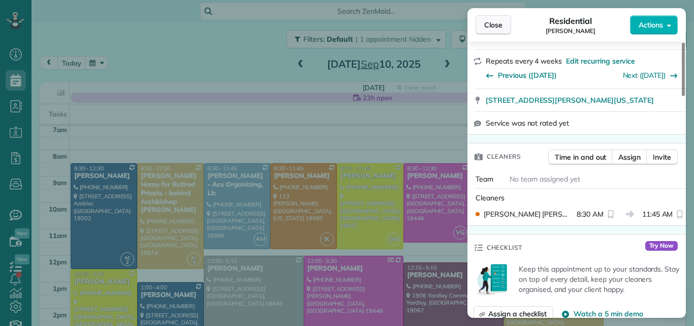
click at [489, 25] on span "Close" at bounding box center [493, 25] width 18 height 10
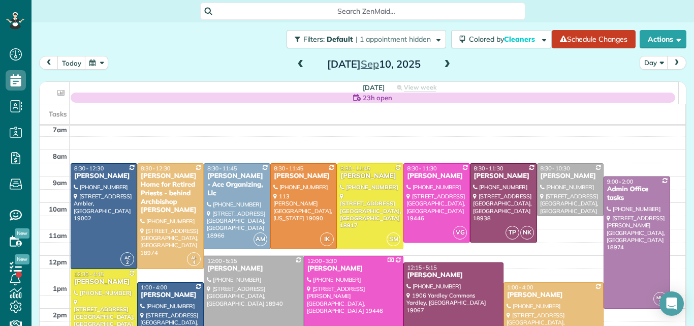
click at [442, 62] on span at bounding box center [447, 64] width 11 height 9
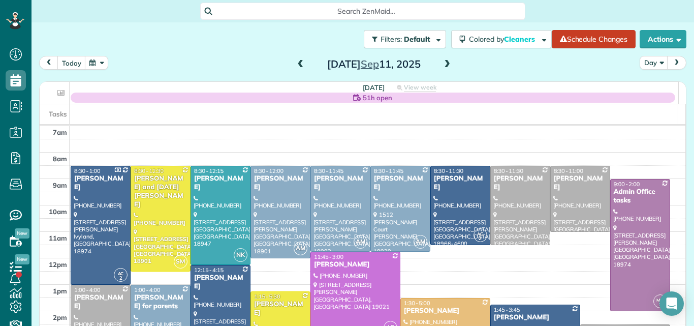
click at [297, 68] on span at bounding box center [300, 64] width 11 height 9
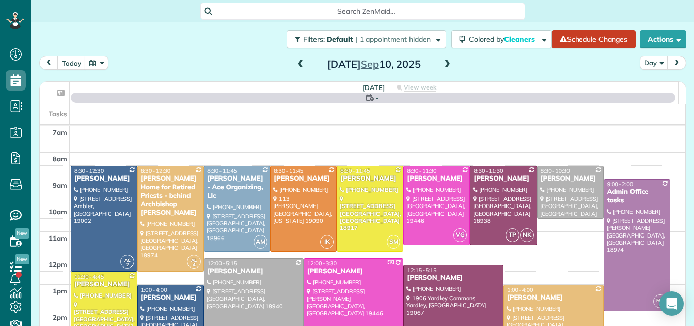
click at [297, 68] on span at bounding box center [300, 64] width 11 height 9
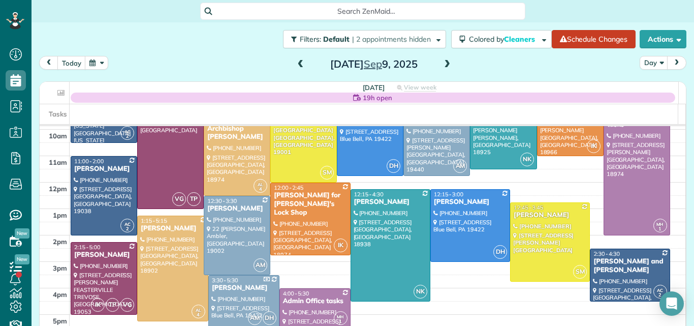
scroll to position [78, 0]
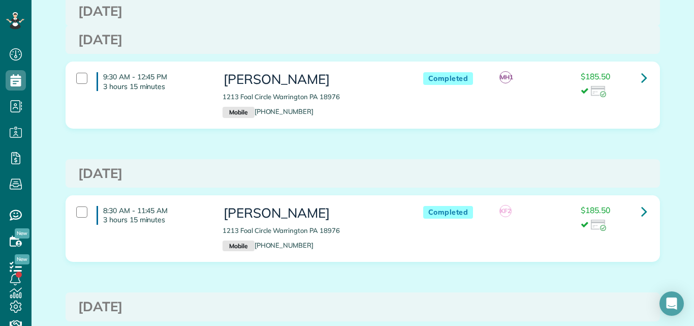
scroll to position [1101, 0]
